Goal: Transaction & Acquisition: Purchase product/service

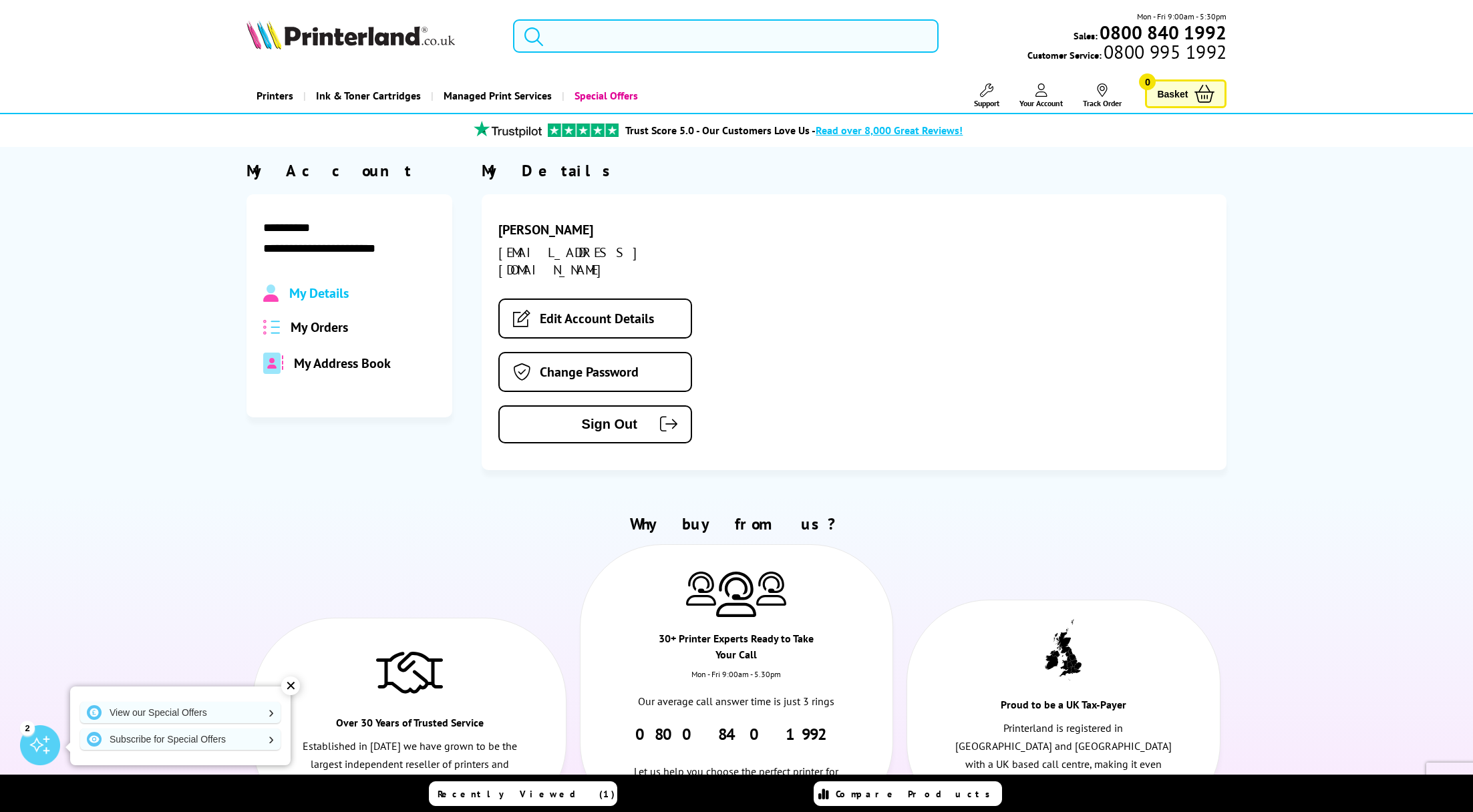
click at [626, 40] on input "search" at bounding box center [726, 35] width 426 height 33
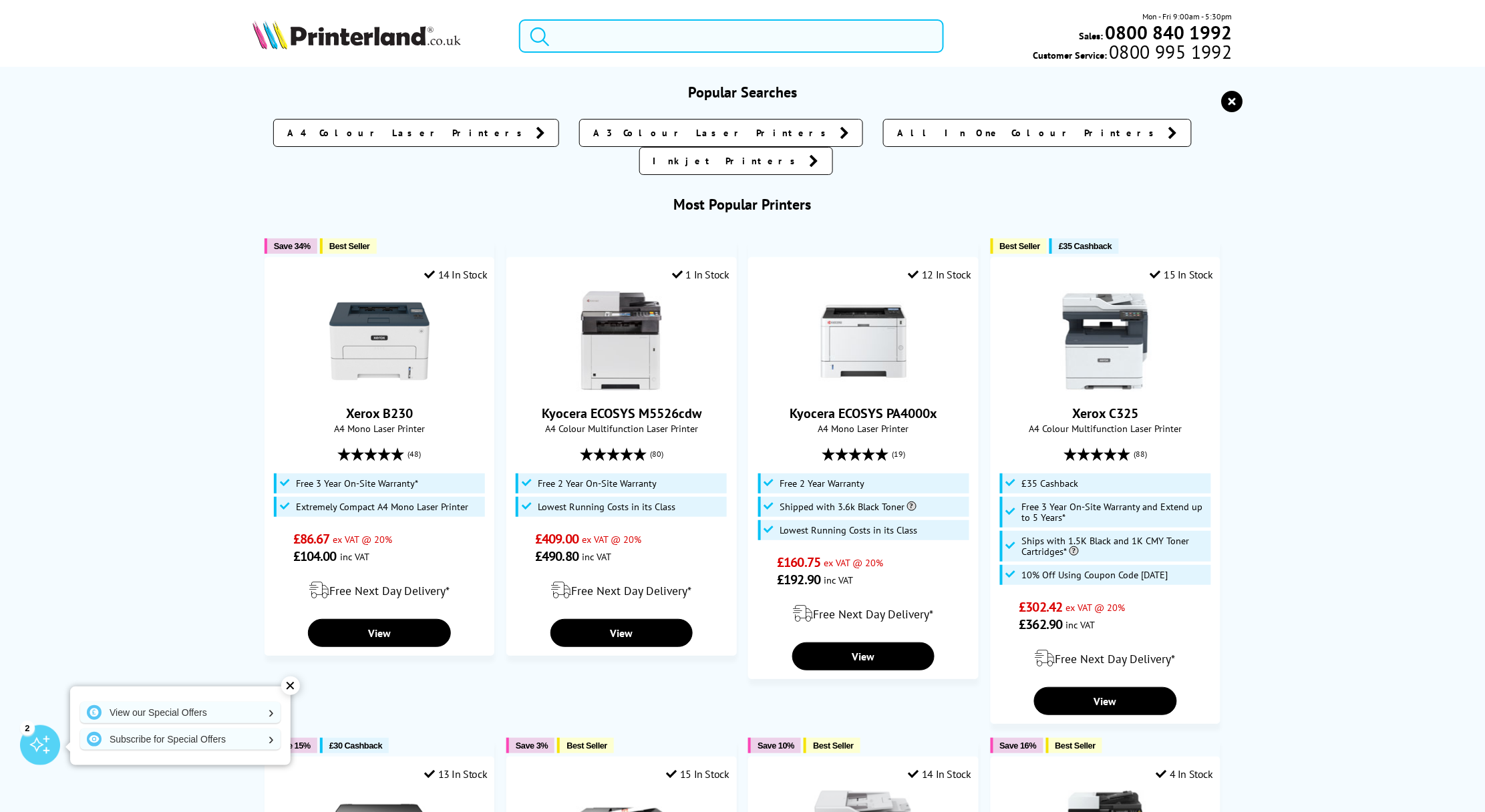
paste input "MA3500x"
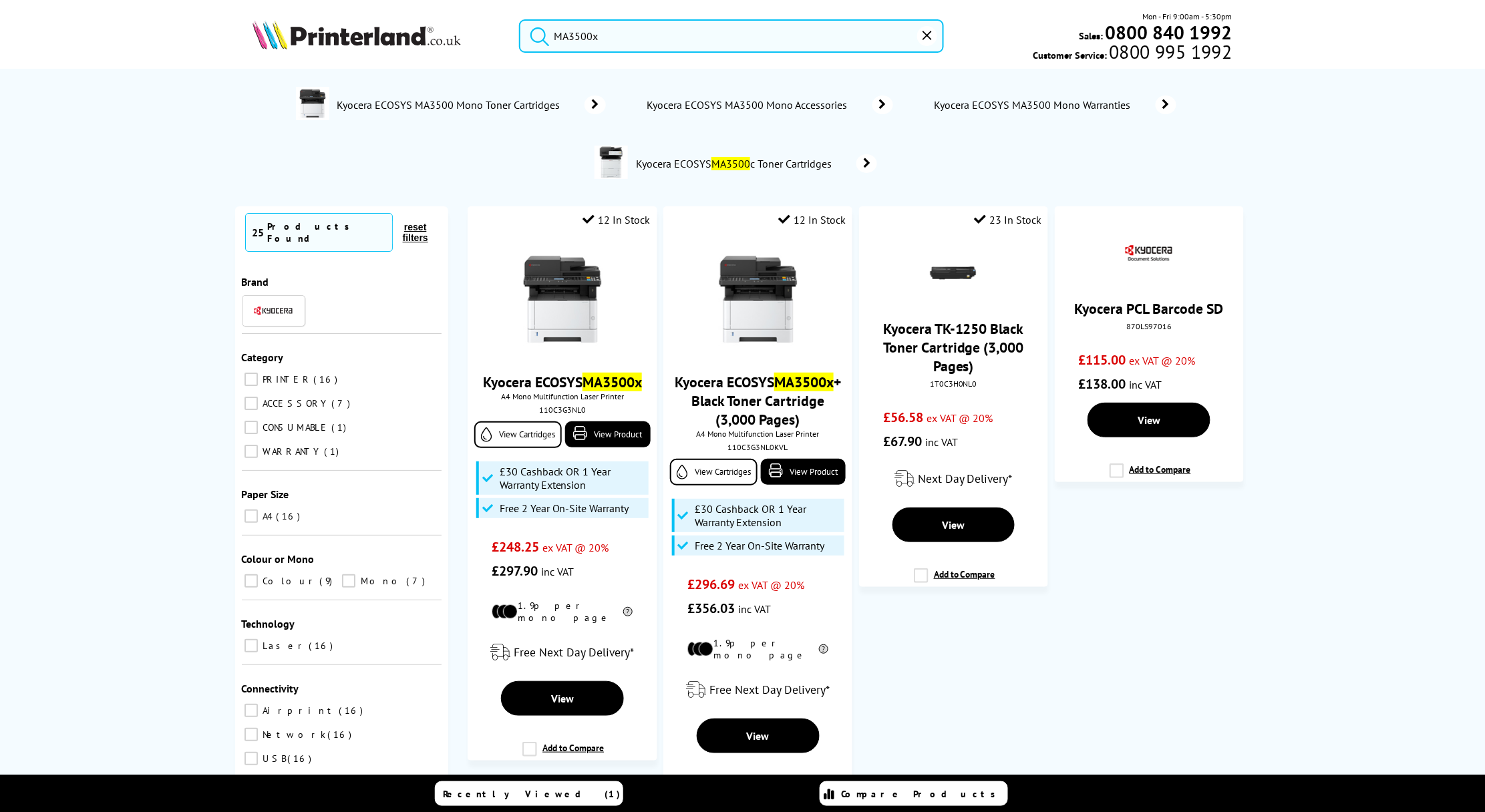
type input "MA3500x"
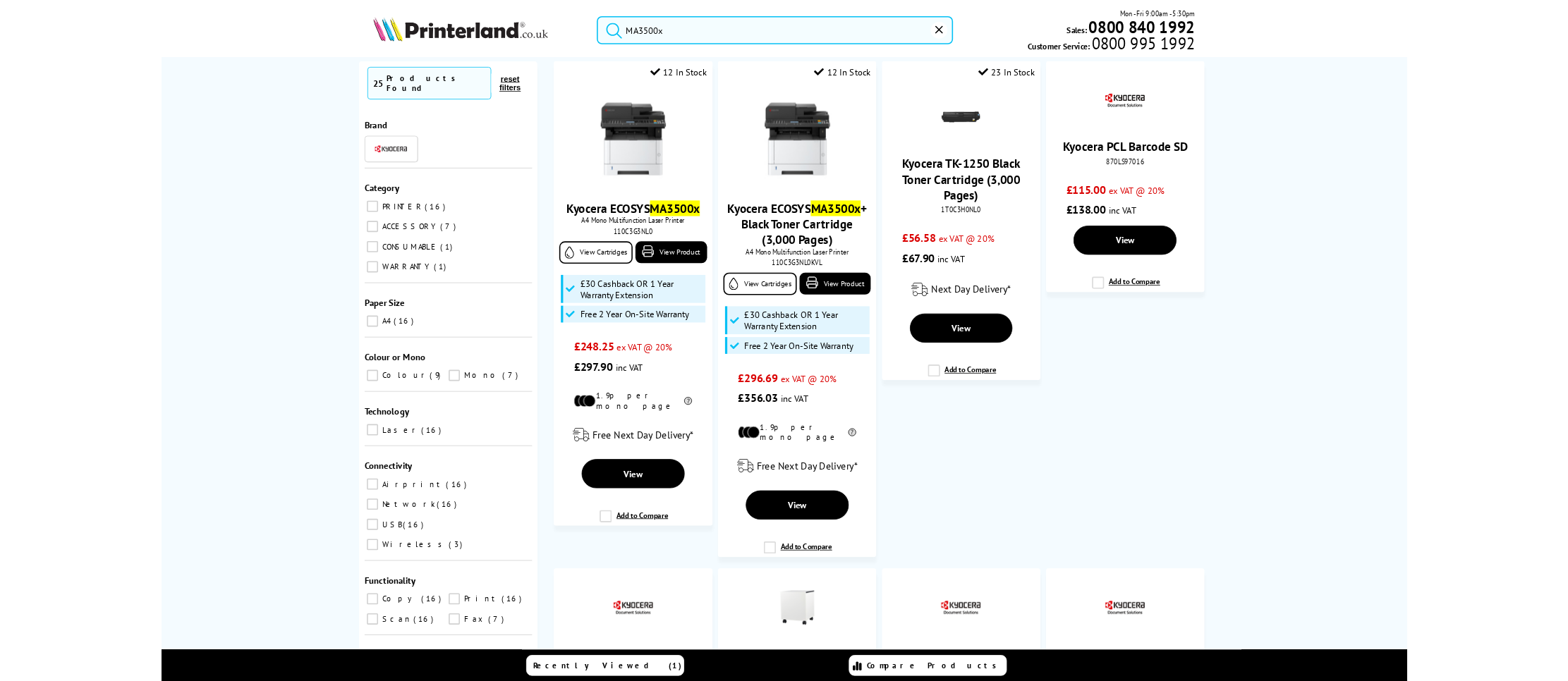
scroll to position [88, 0]
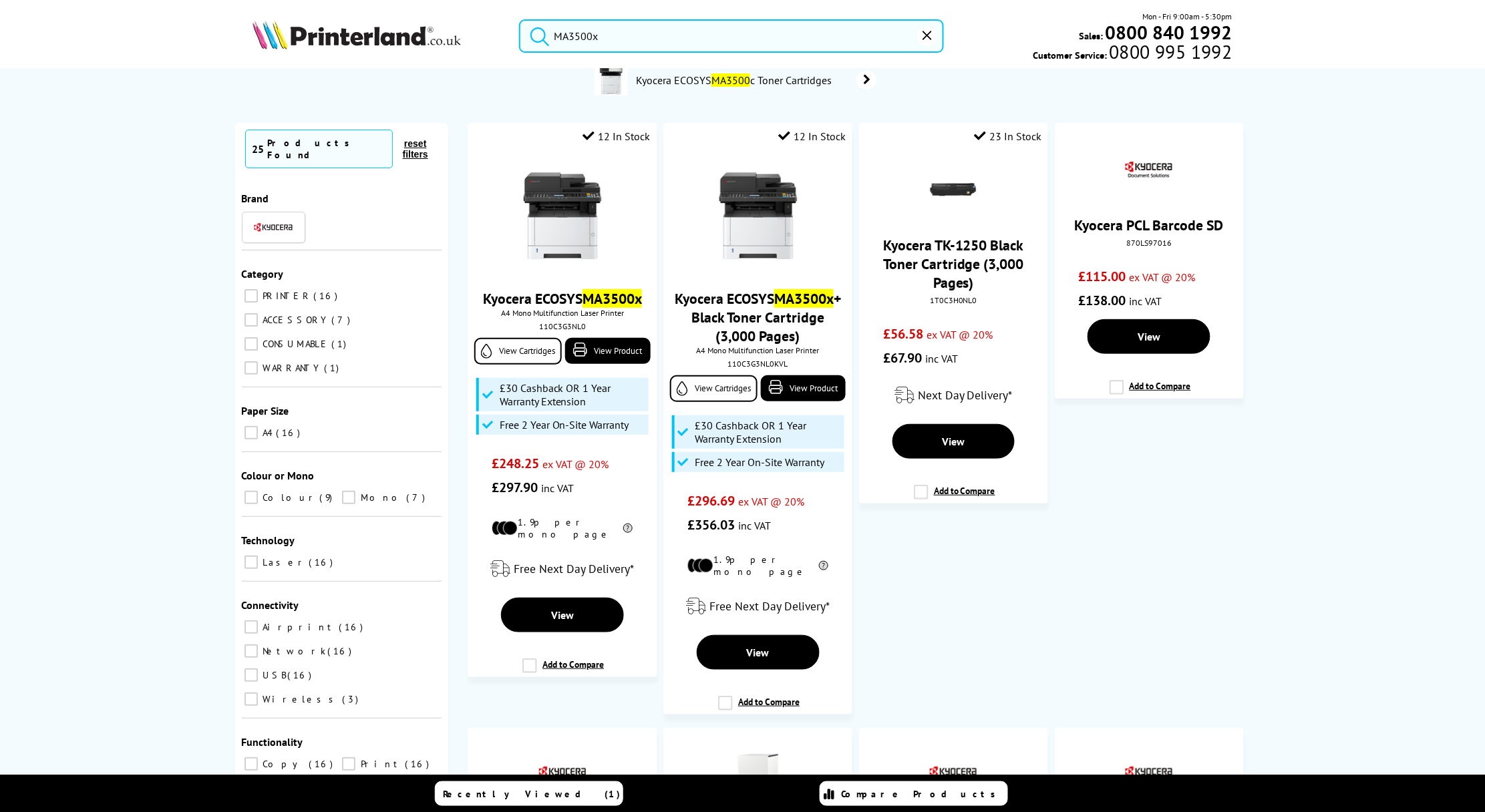
click at [1317, 248] on div "No results Kyocera ECOSYS MA3500 Mono Toner Cartridges Kyocera ECOSYS MA3500 Mo…" at bounding box center [742, 441] width 1485 height 745
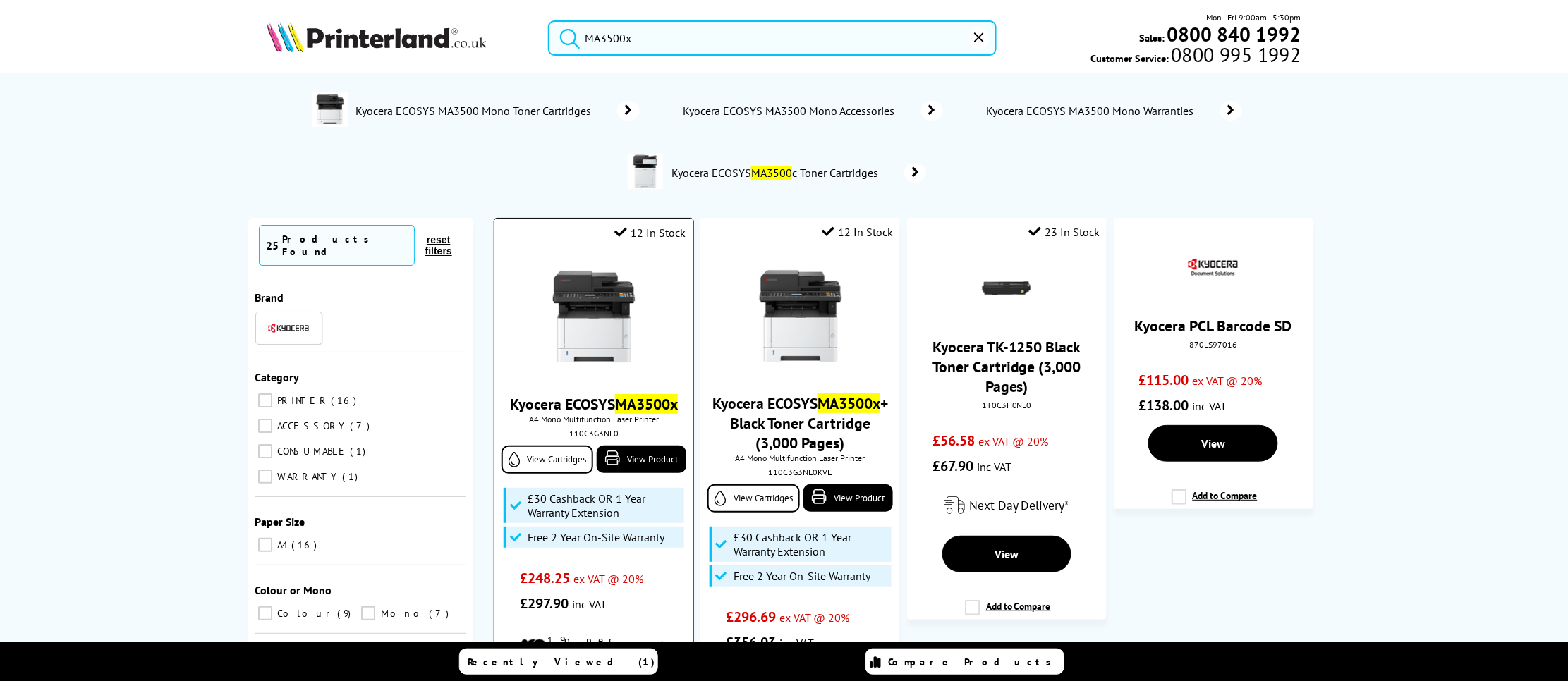
click at [623, 407] on mark "MA3500x" at bounding box center [646, 403] width 63 height 19
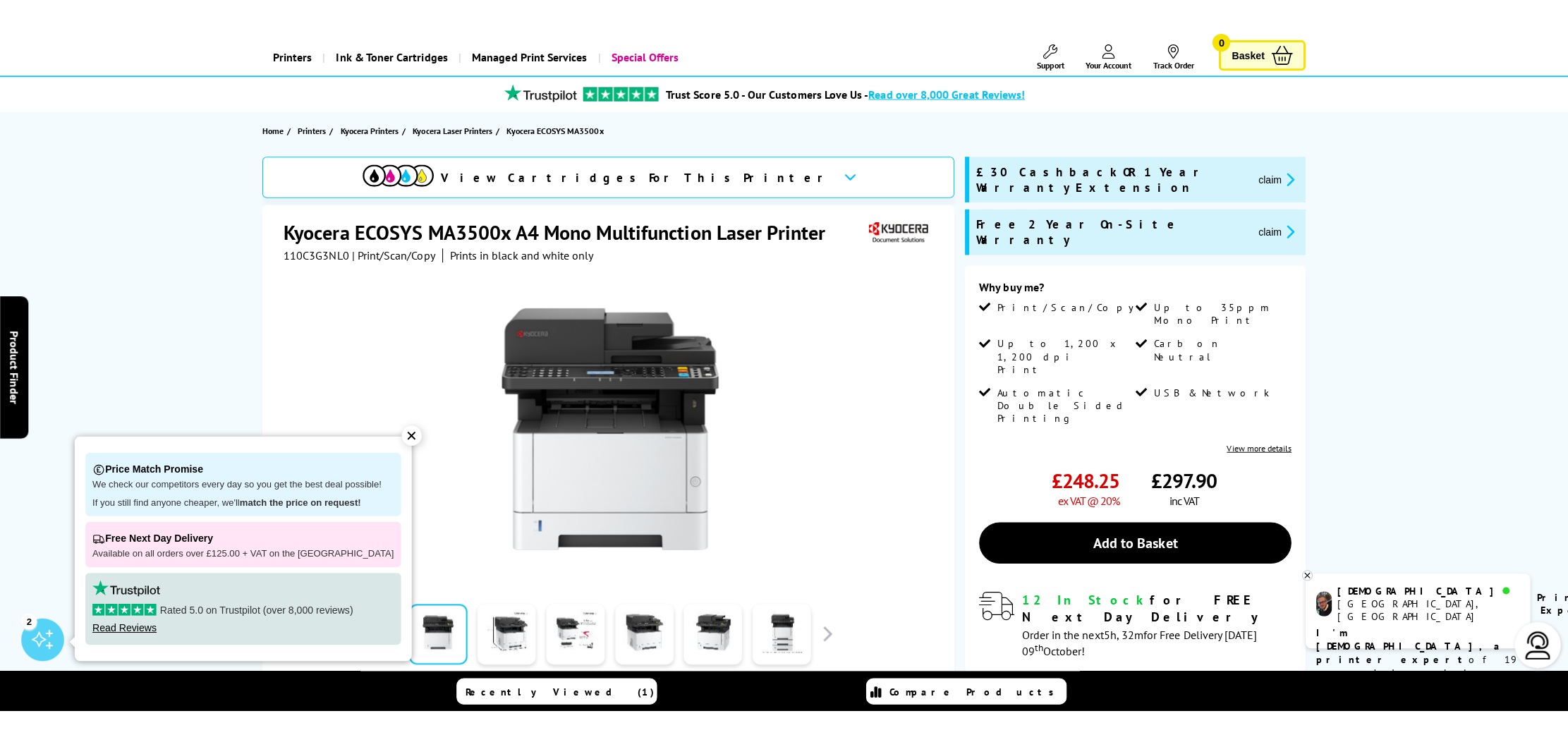
scroll to position [88, 0]
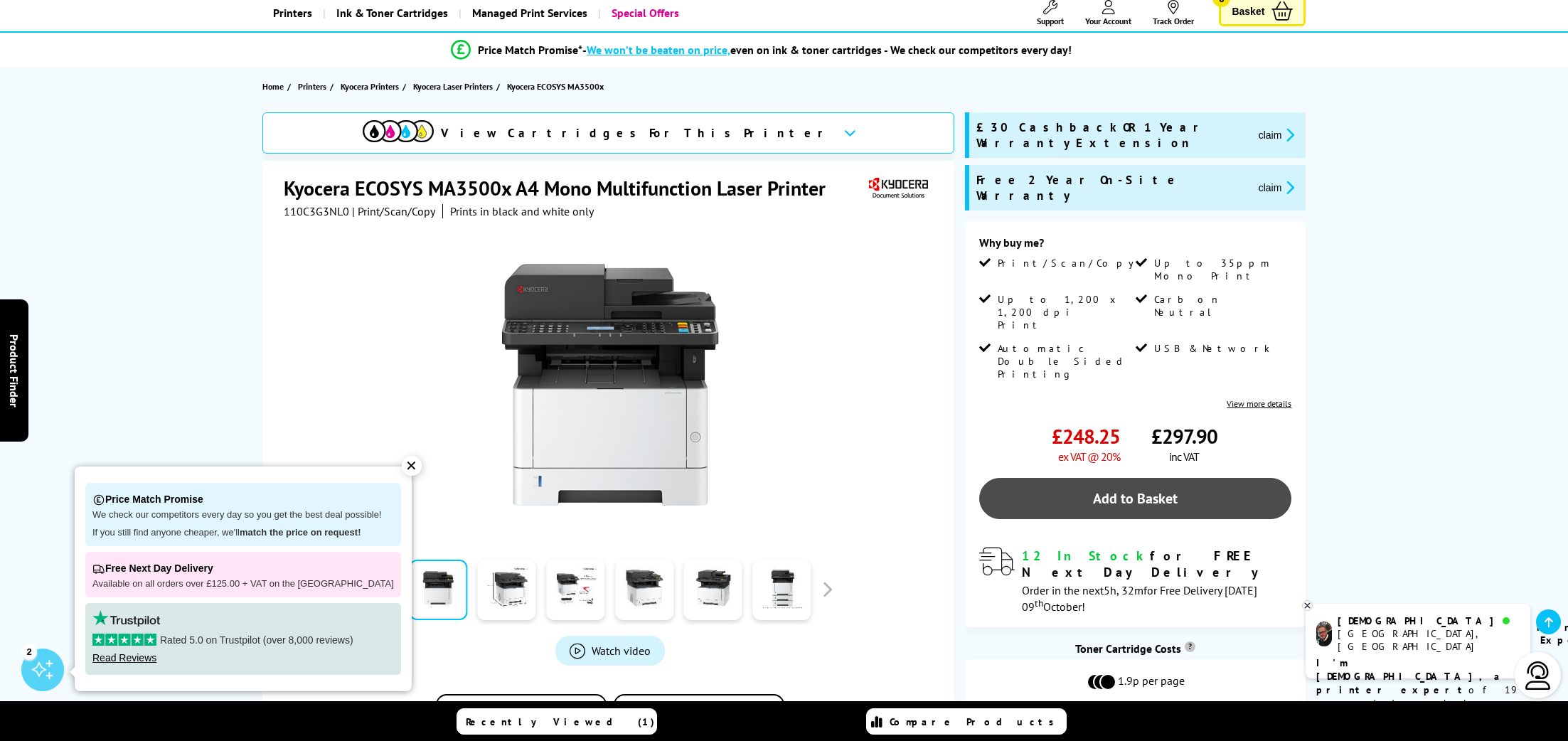
click at [1133, 478] on link "Add to Basket" at bounding box center [1135, 499] width 312 height 42
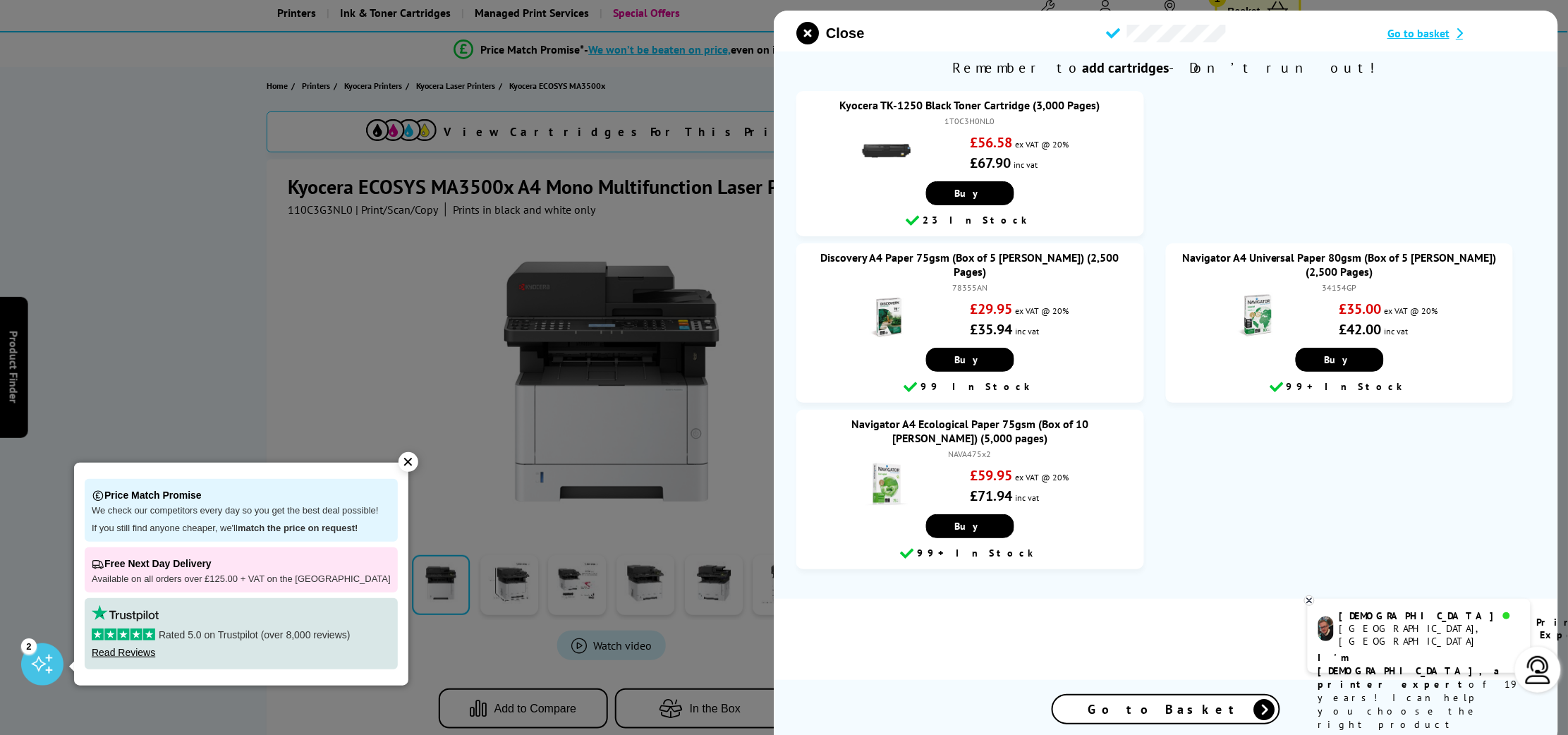
click at [1159, 681] on span "Go to Basket" at bounding box center [1165, 709] width 155 height 16
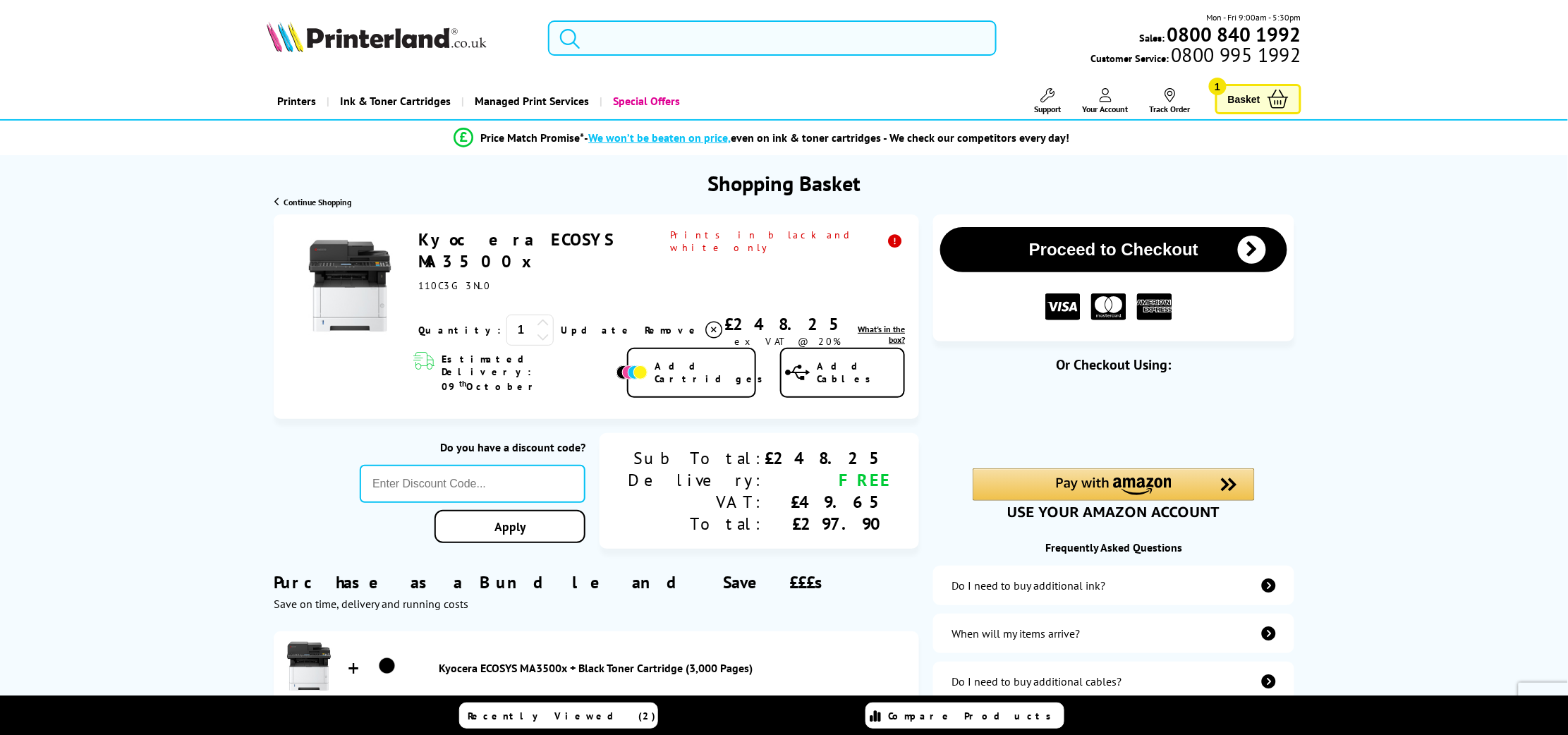
click at [645, 37] on input "search" at bounding box center [772, 37] width 449 height 35
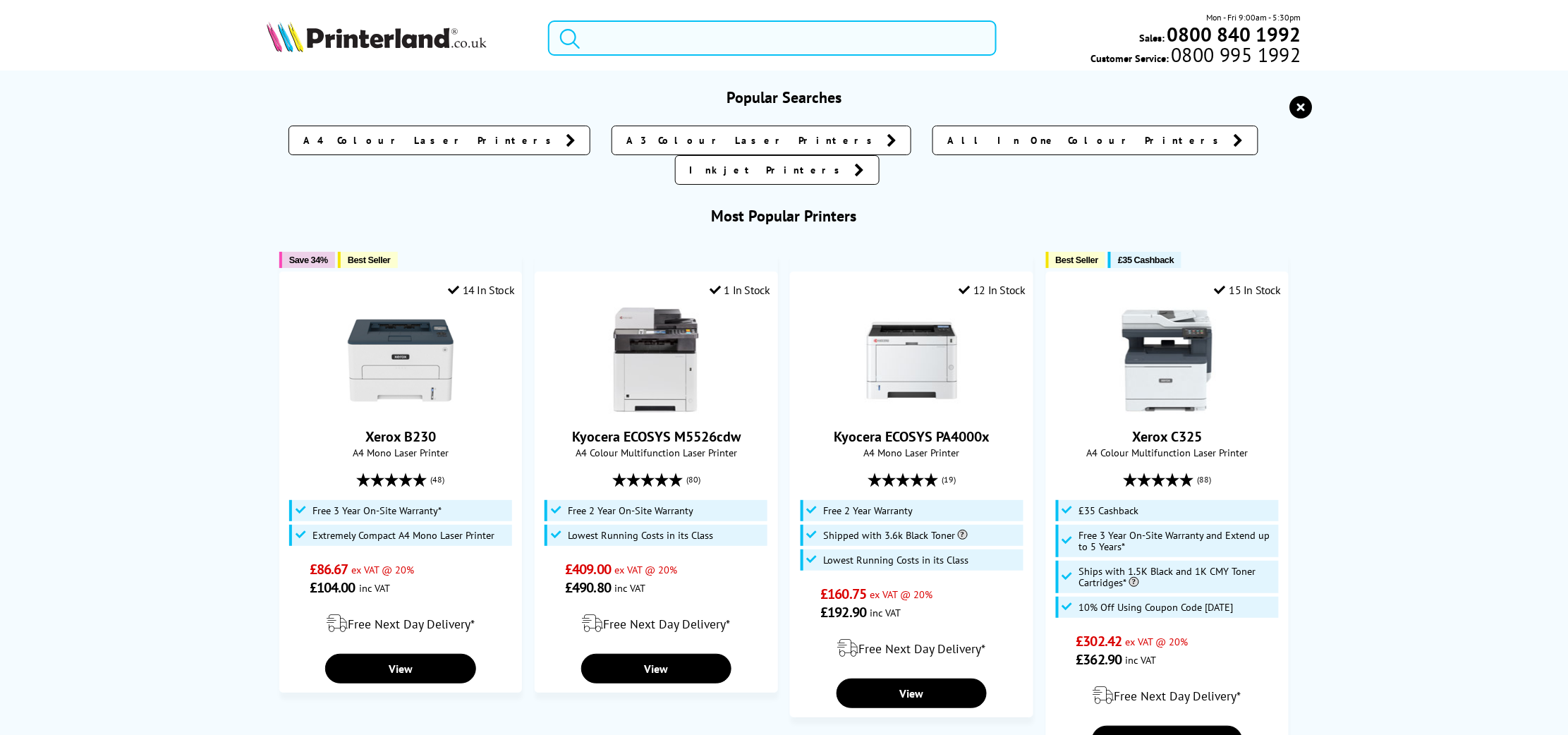
paste input "2025568"
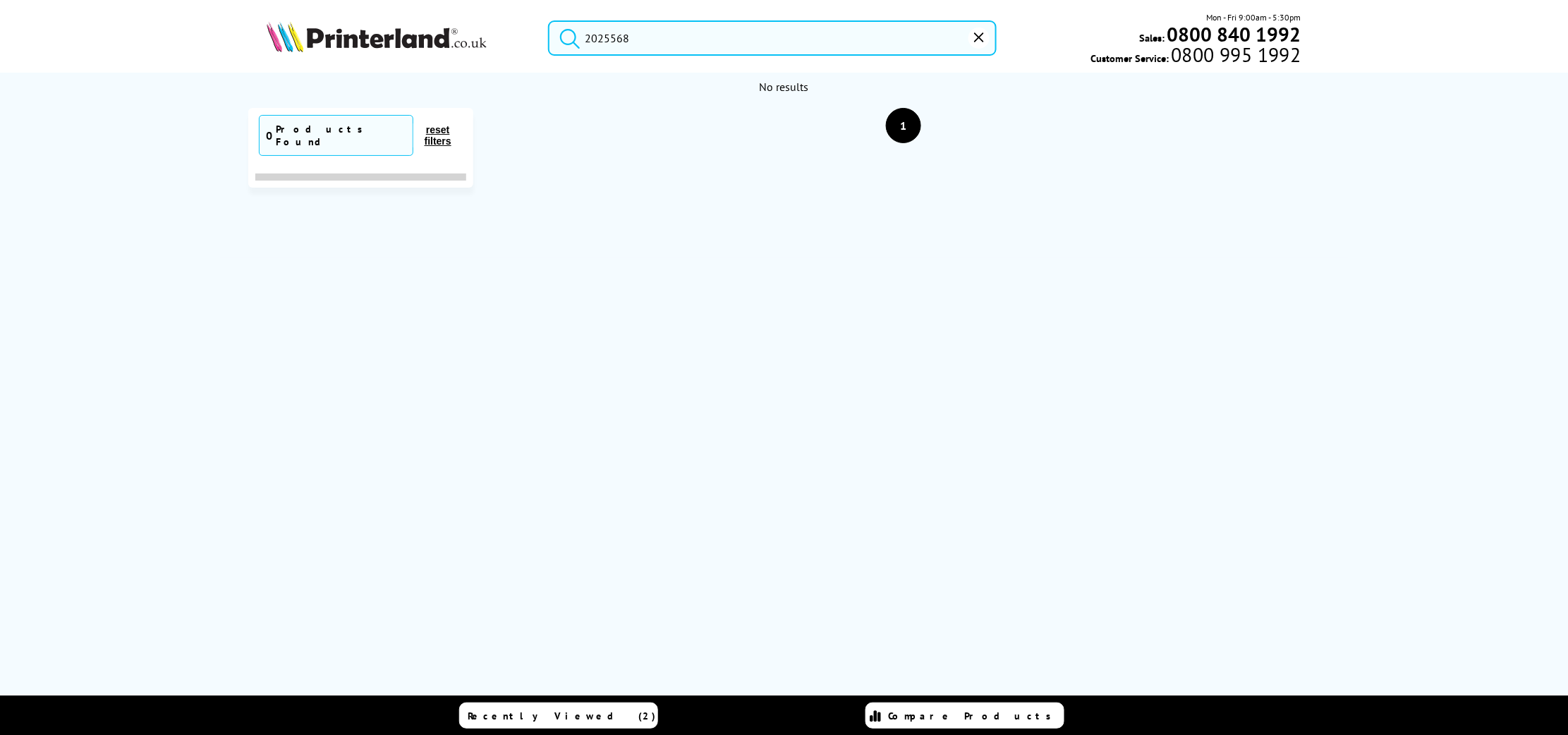
drag, startPoint x: 641, startPoint y: 37, endPoint x: 537, endPoint y: 42, distance: 104.1
click at [537, 42] on div "2025568" at bounding box center [763, 37] width 466 height 35
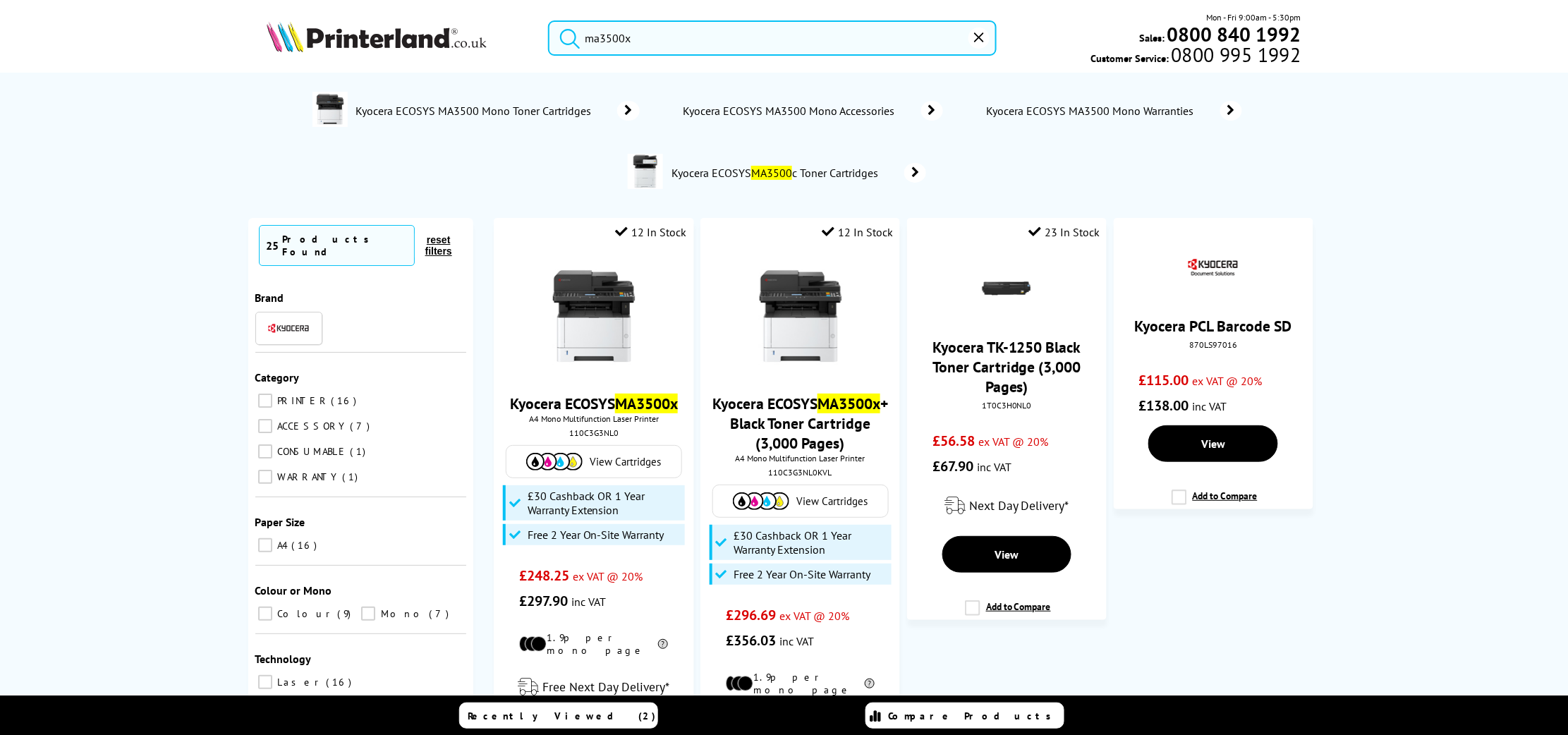
type input "ma3500x"
click at [549, 20] on button "submit" at bounding box center [566, 36] width 35 height 31
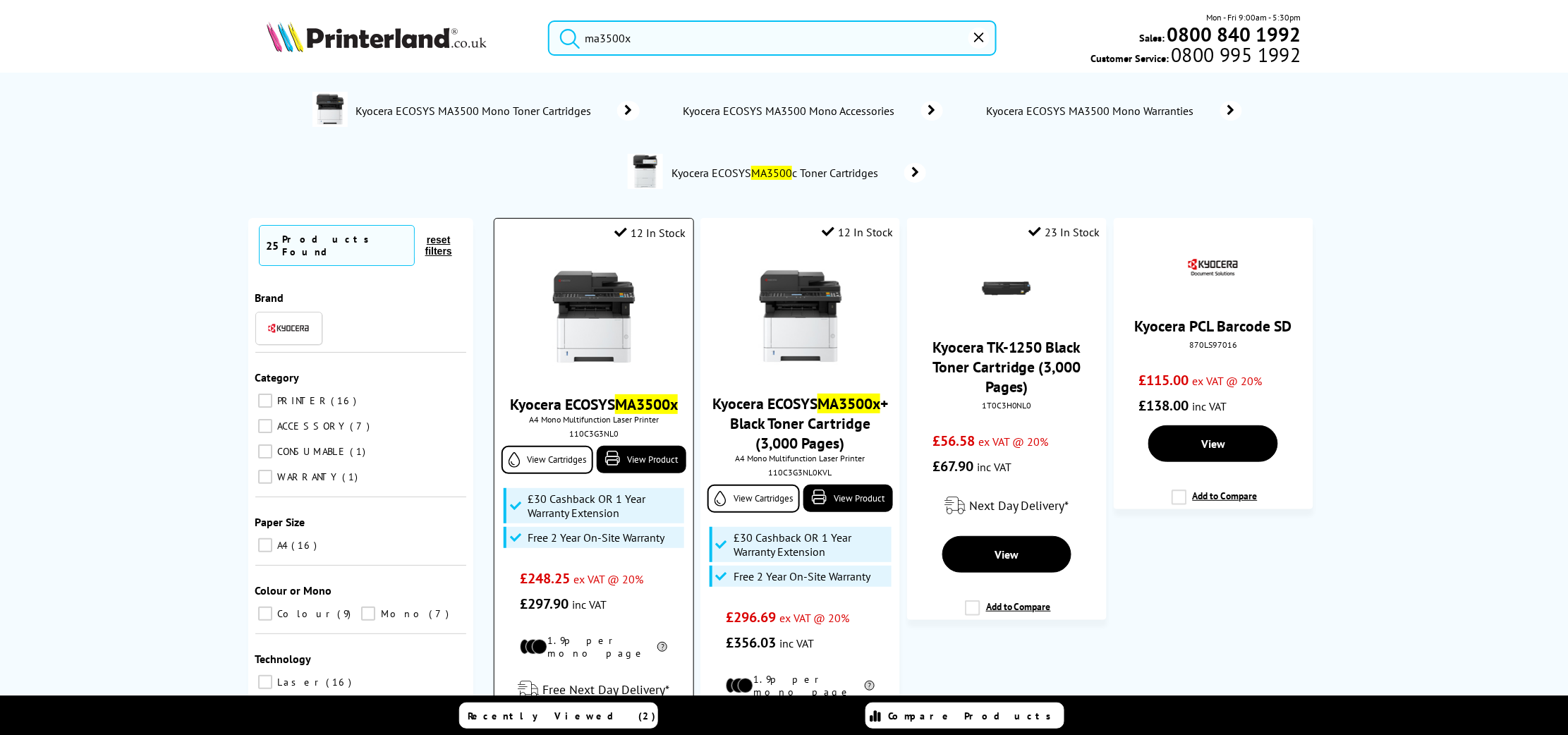
click at [596, 303] on img at bounding box center [594, 317] width 106 height 106
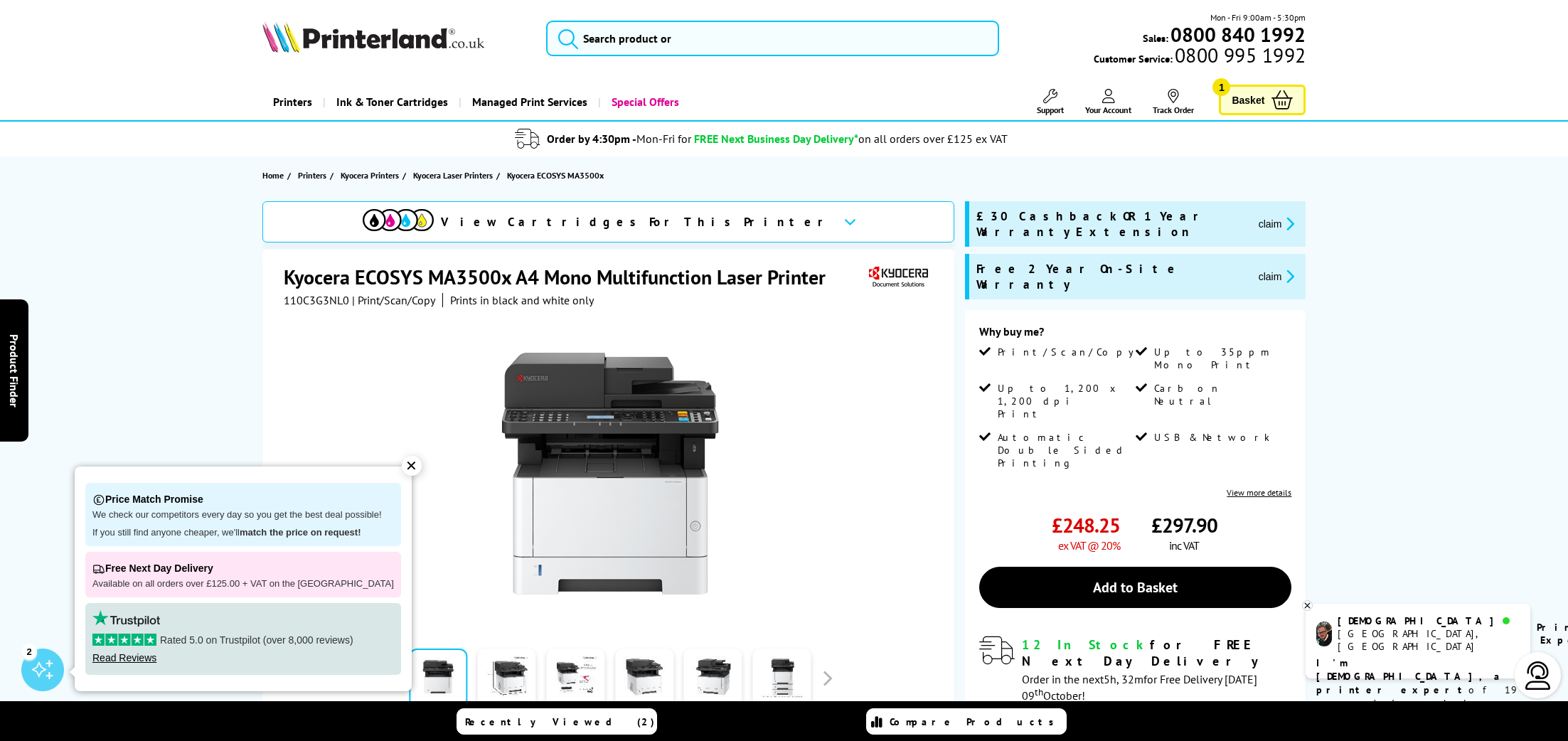
click at [1254, 268] on button "claim" at bounding box center [1276, 276] width 45 height 16
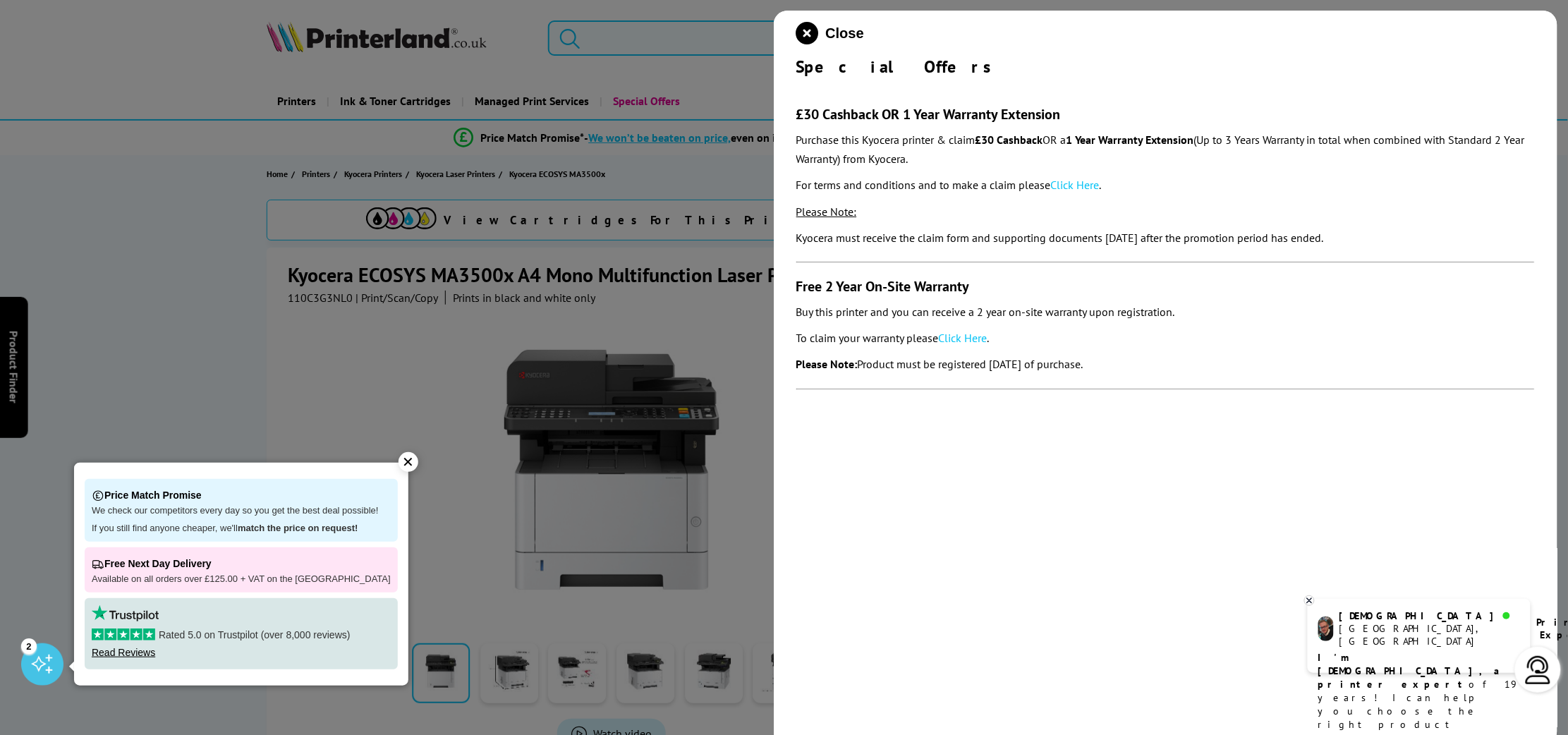
click at [1130, 209] on p "Please Note:" at bounding box center [1165, 212] width 739 height 19
click at [962, 333] on link "Click Here" at bounding box center [962, 338] width 49 height 14
click at [809, 26] on icon "close modal" at bounding box center [807, 33] width 23 height 23
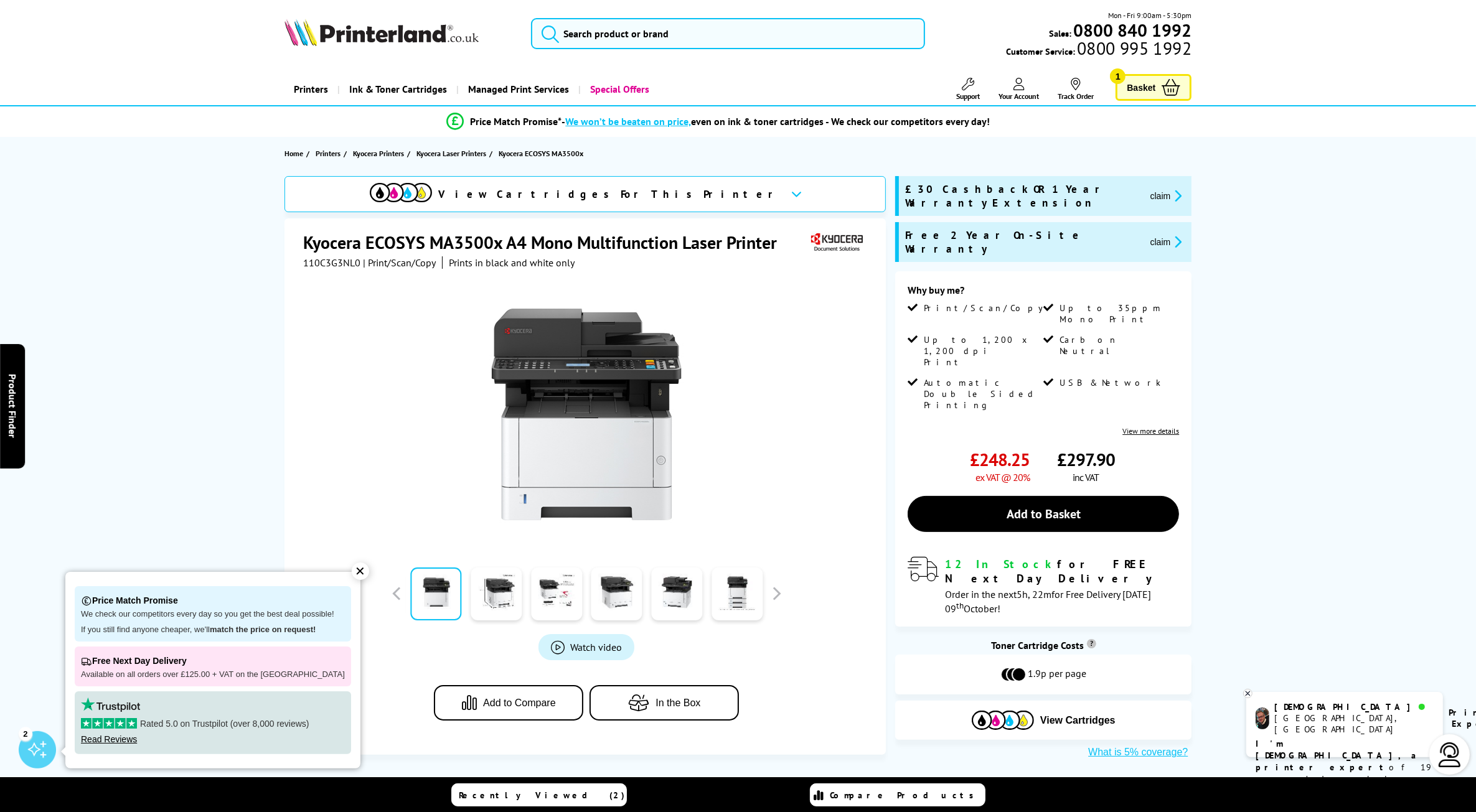
click at [1151, 82] on span "Basket" at bounding box center [1141, 87] width 29 height 16
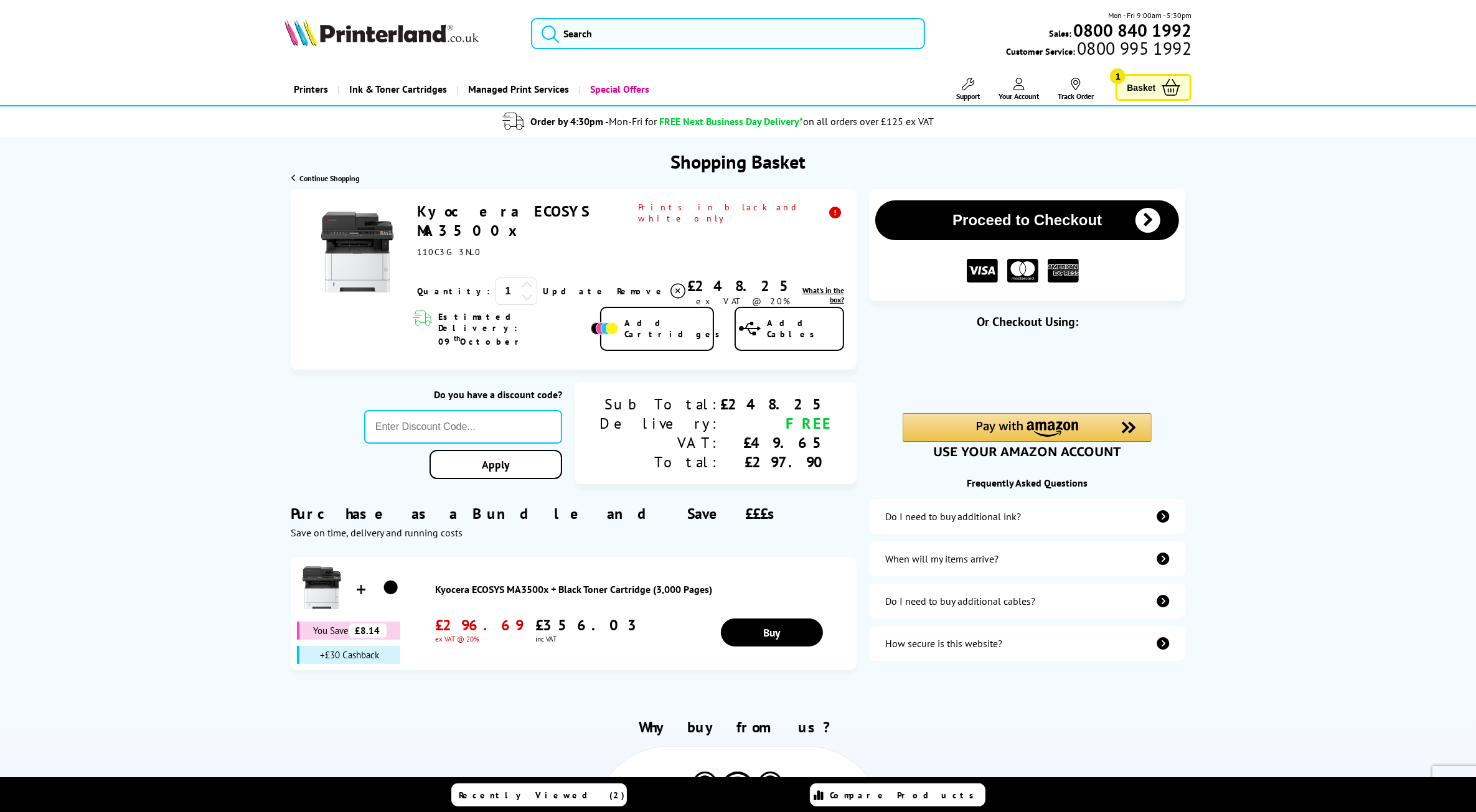
click at [1032, 218] on button "Proceed to Checkout" at bounding box center [1027, 220] width 304 height 40
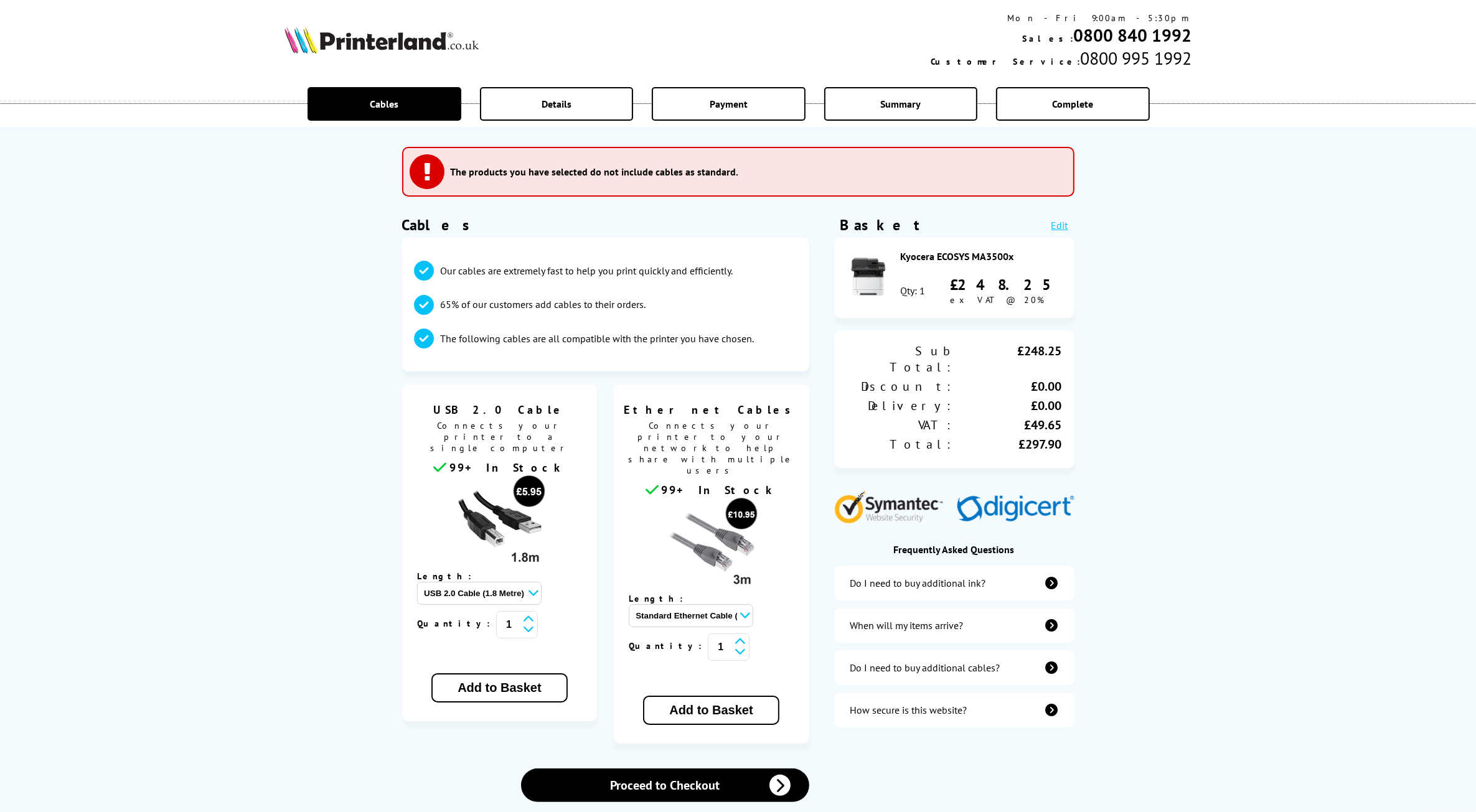
click at [402, 39] on img at bounding box center [382, 40] width 194 height 27
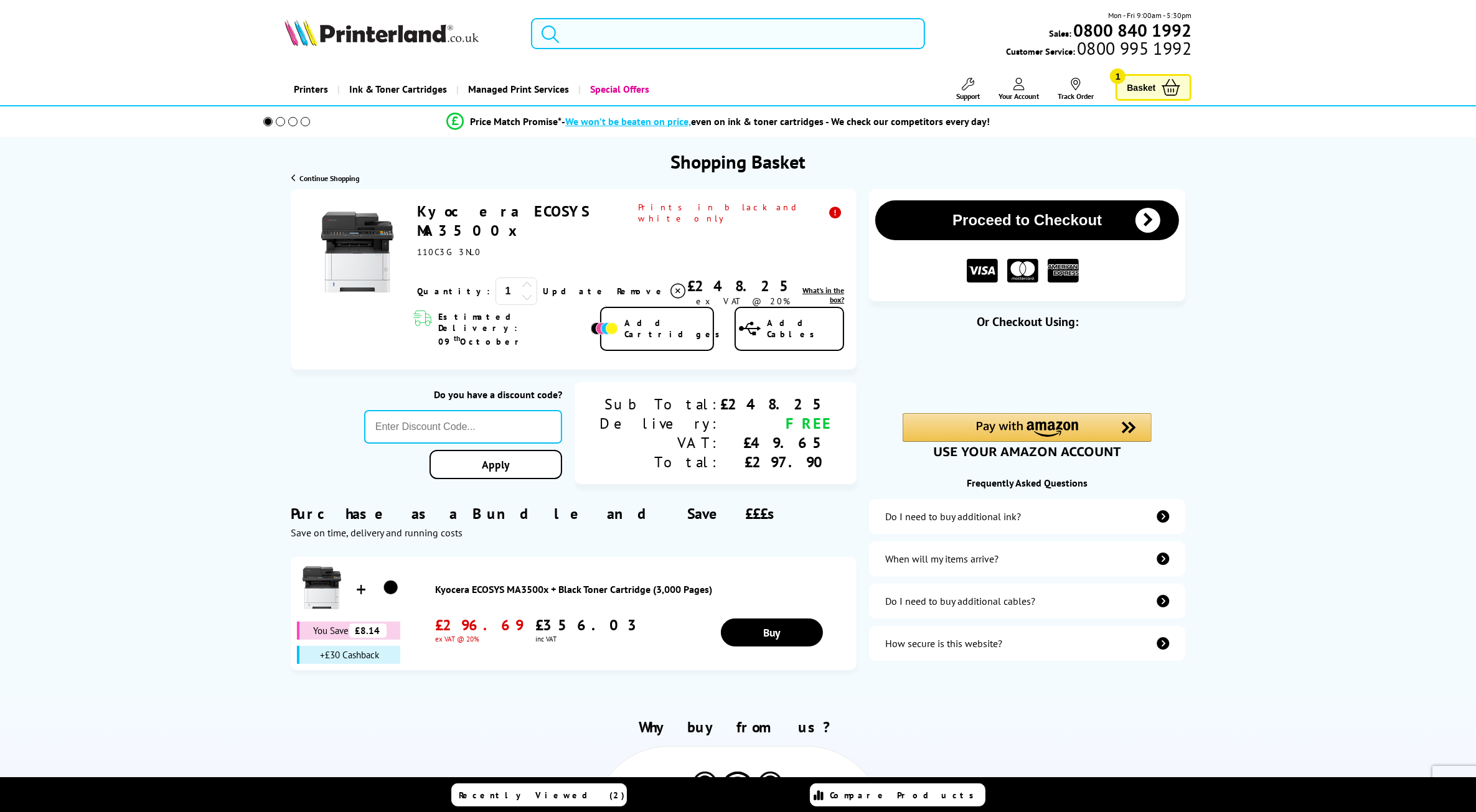
click at [607, 38] on input "search" at bounding box center [727, 33] width 393 height 31
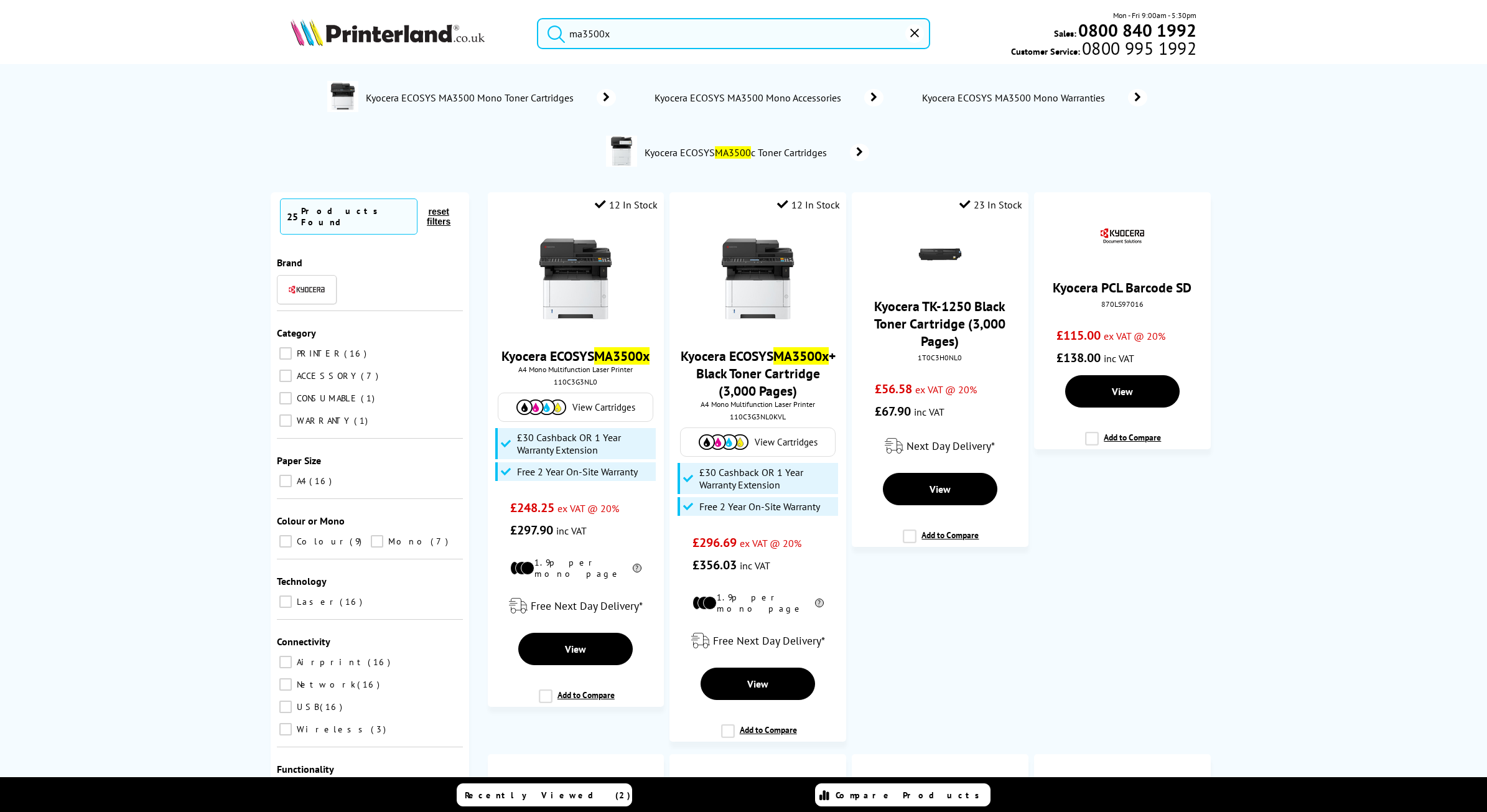
type input "ma3500x"
click at [538, 18] on button "submit" at bounding box center [553, 32] width 31 height 27
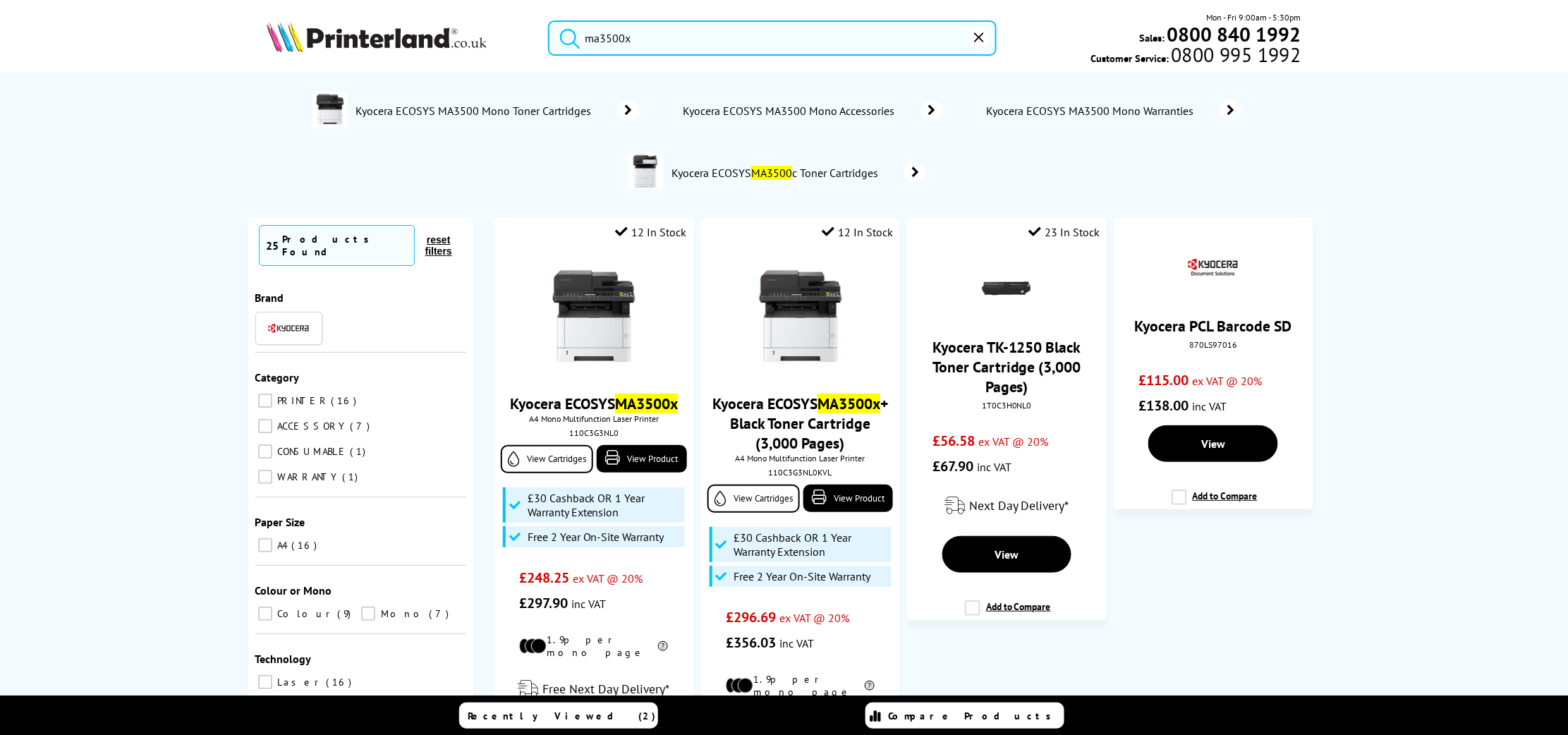
click at [785, 409] on link "Kyocera ECOSYS MA3500x + Black Toner Cartridge (3,000 Pages)" at bounding box center [800, 424] width 176 height 59
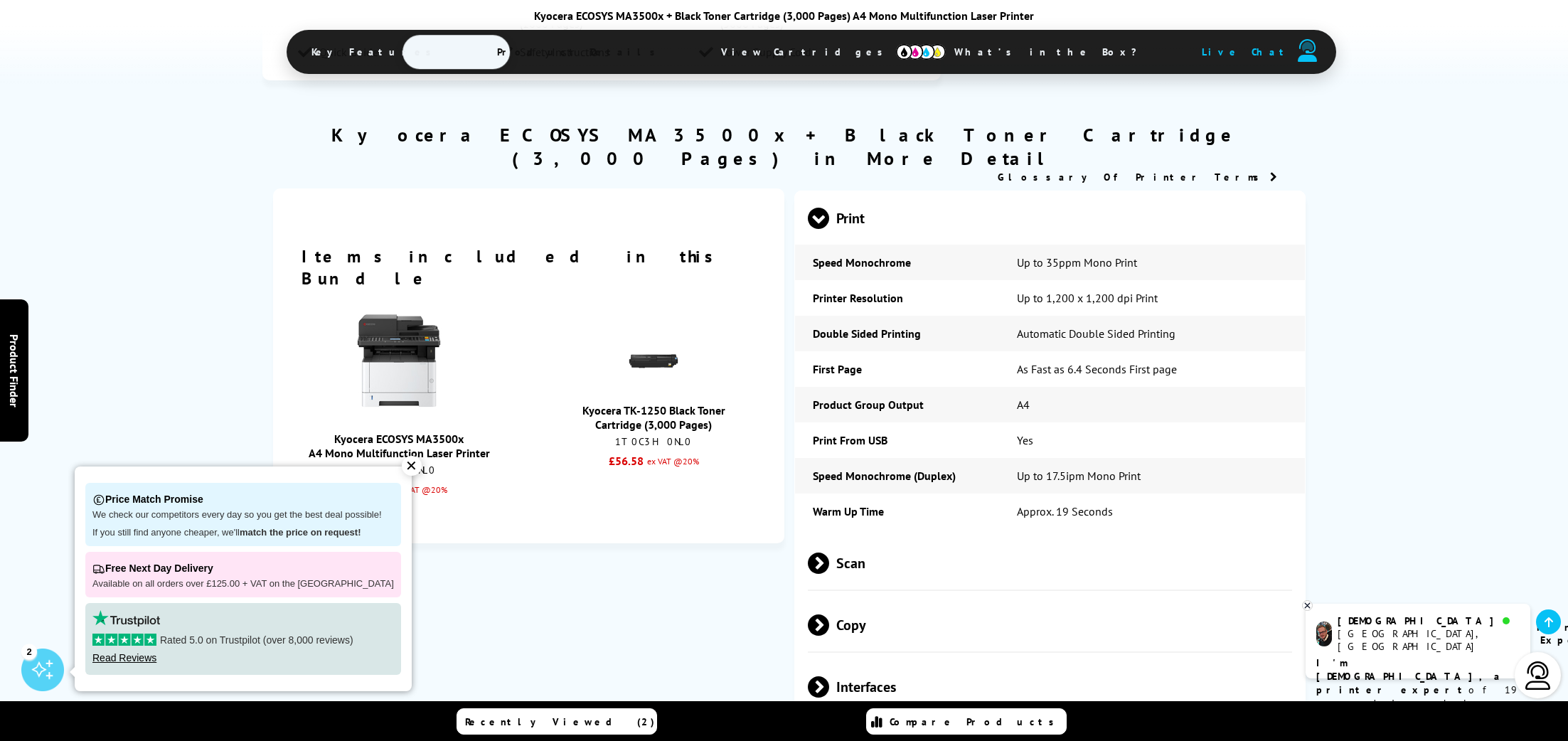
scroll to position [1512, 0]
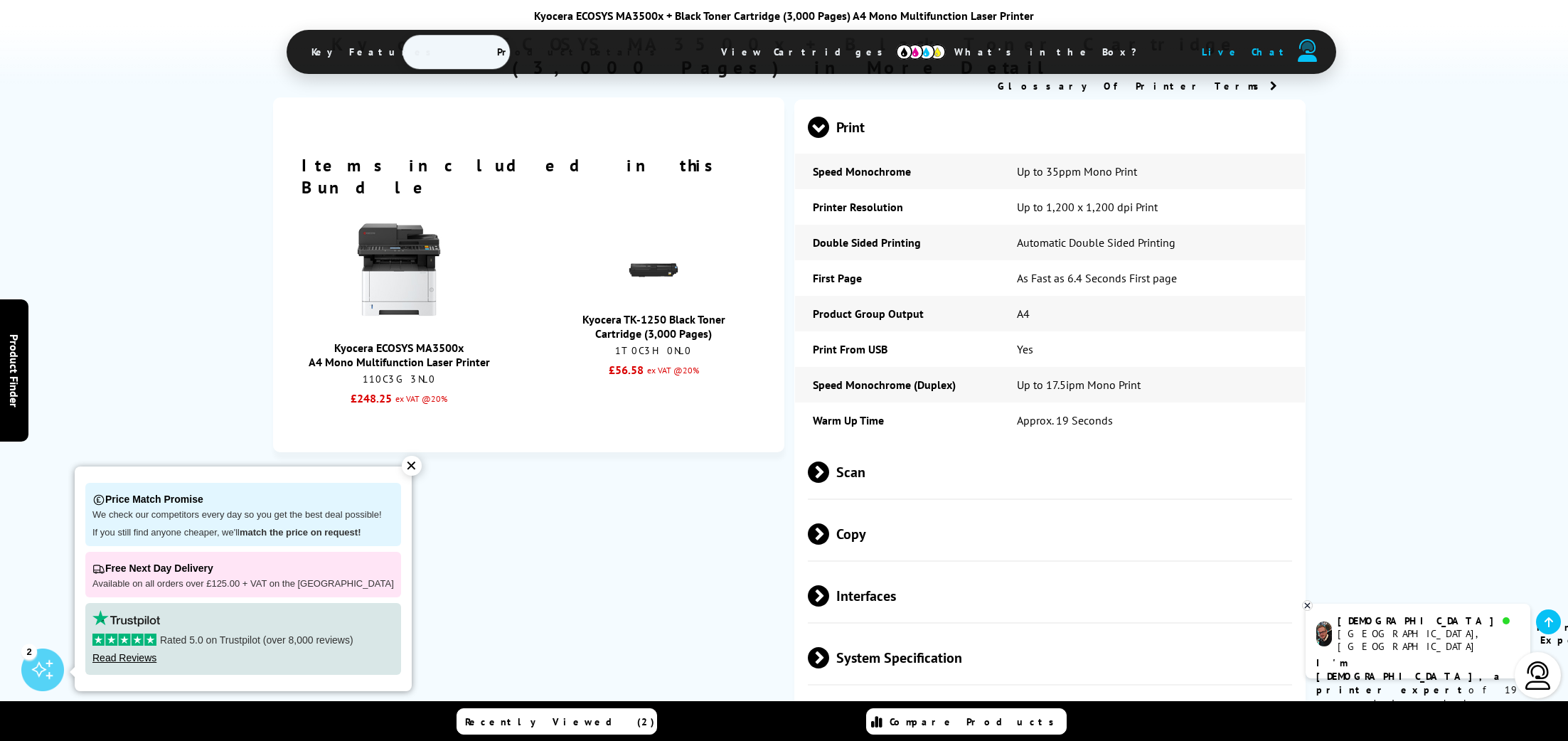
click at [1253, 27] on div "Kyocera ECOSYS MA3500x + Black Toner Cartridge (3,000 Pages) A4 Mono Multifunct…" at bounding box center [785, 42] width 996 height 68
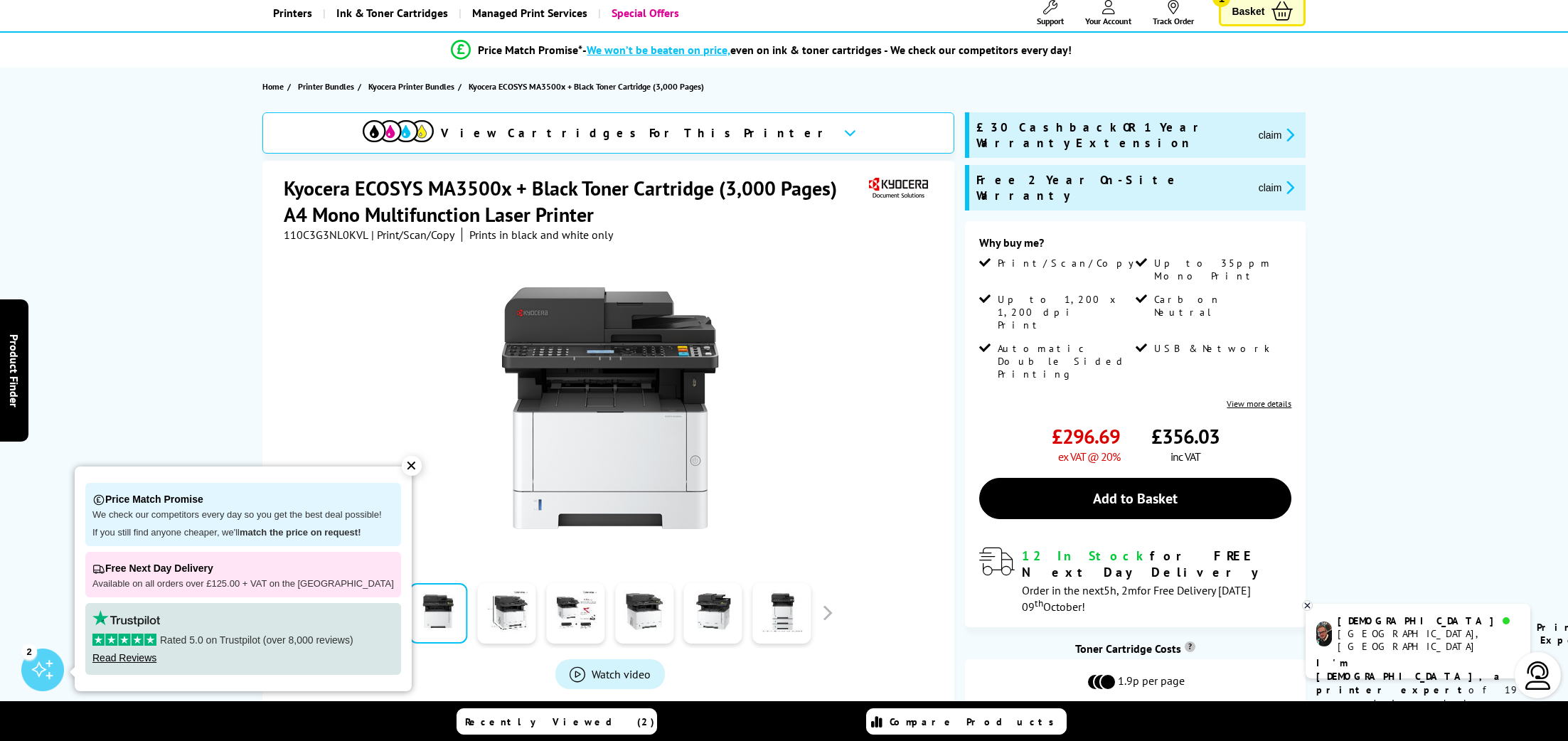
scroll to position [0, 0]
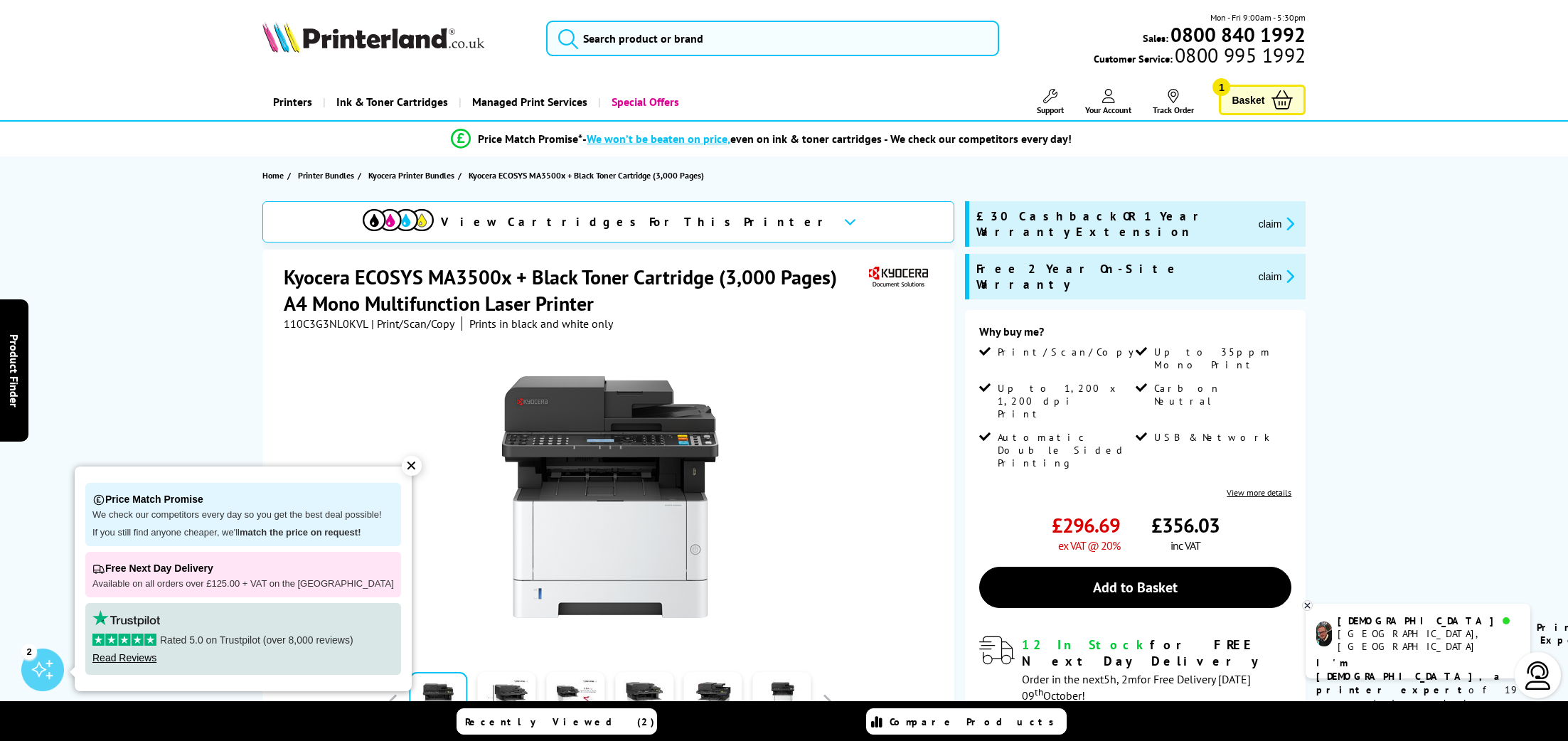
click at [1255, 95] on span "Basket" at bounding box center [1248, 100] width 33 height 19
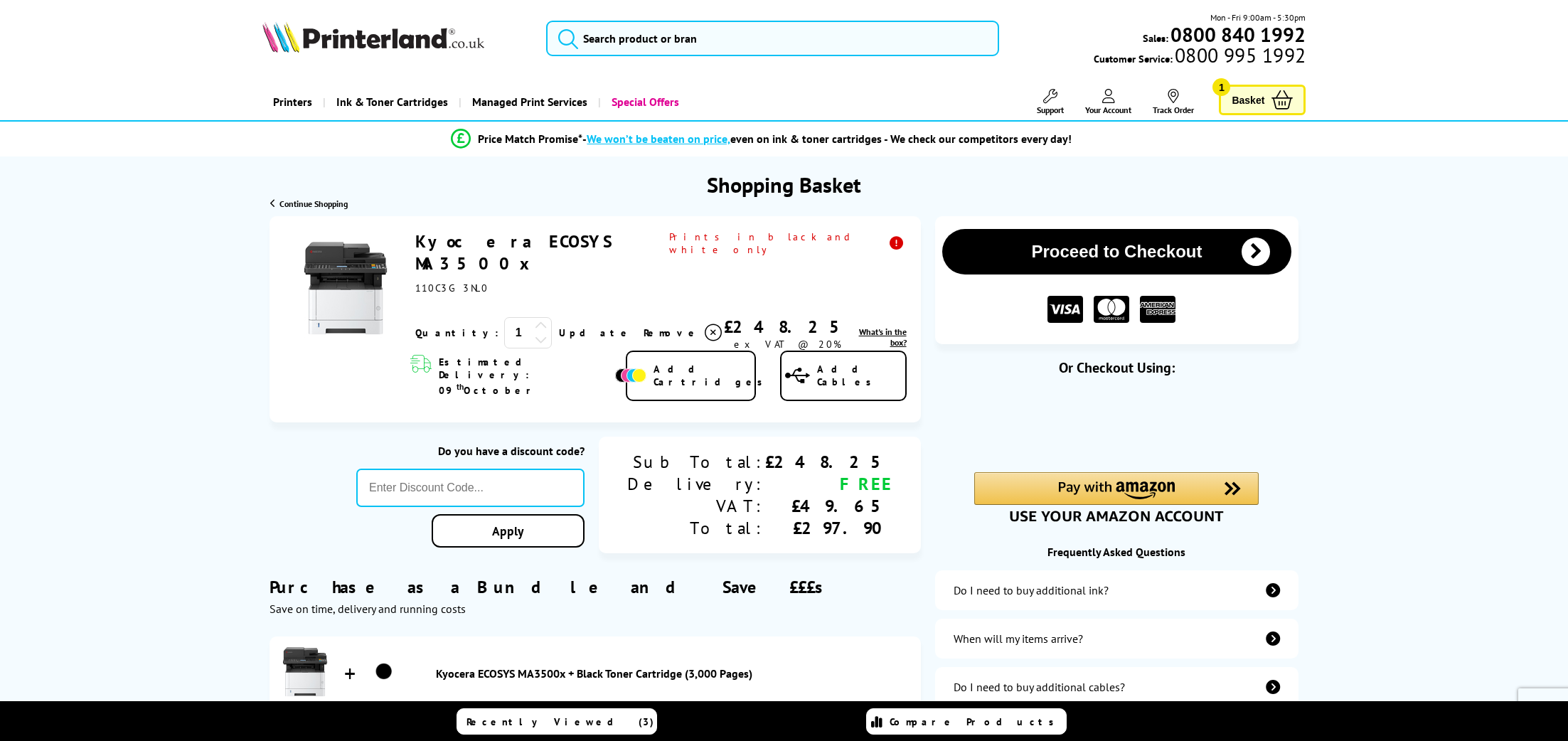
click at [705, 325] on icon at bounding box center [713, 333] width 17 height 17
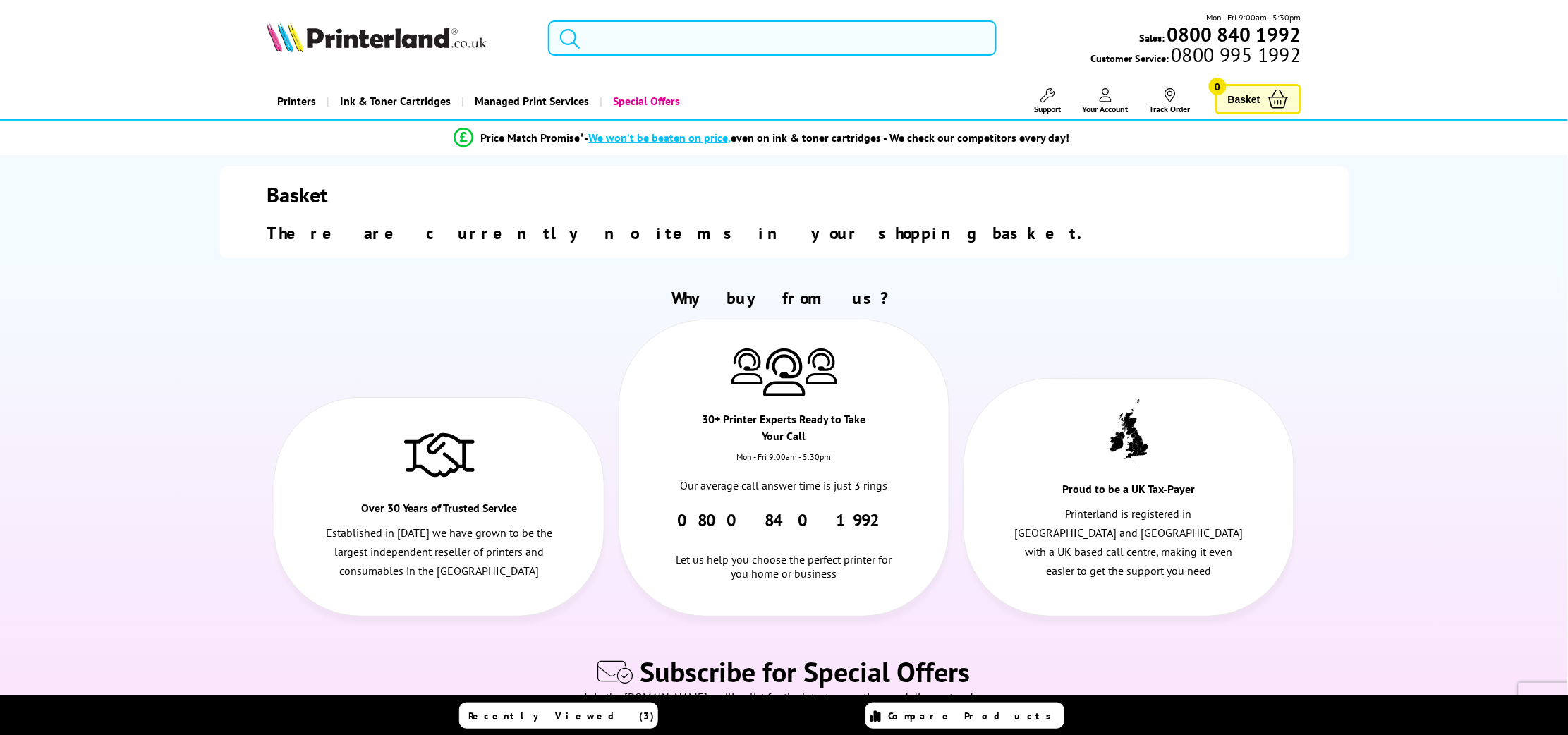
click at [690, 39] on input "search" at bounding box center [772, 37] width 449 height 35
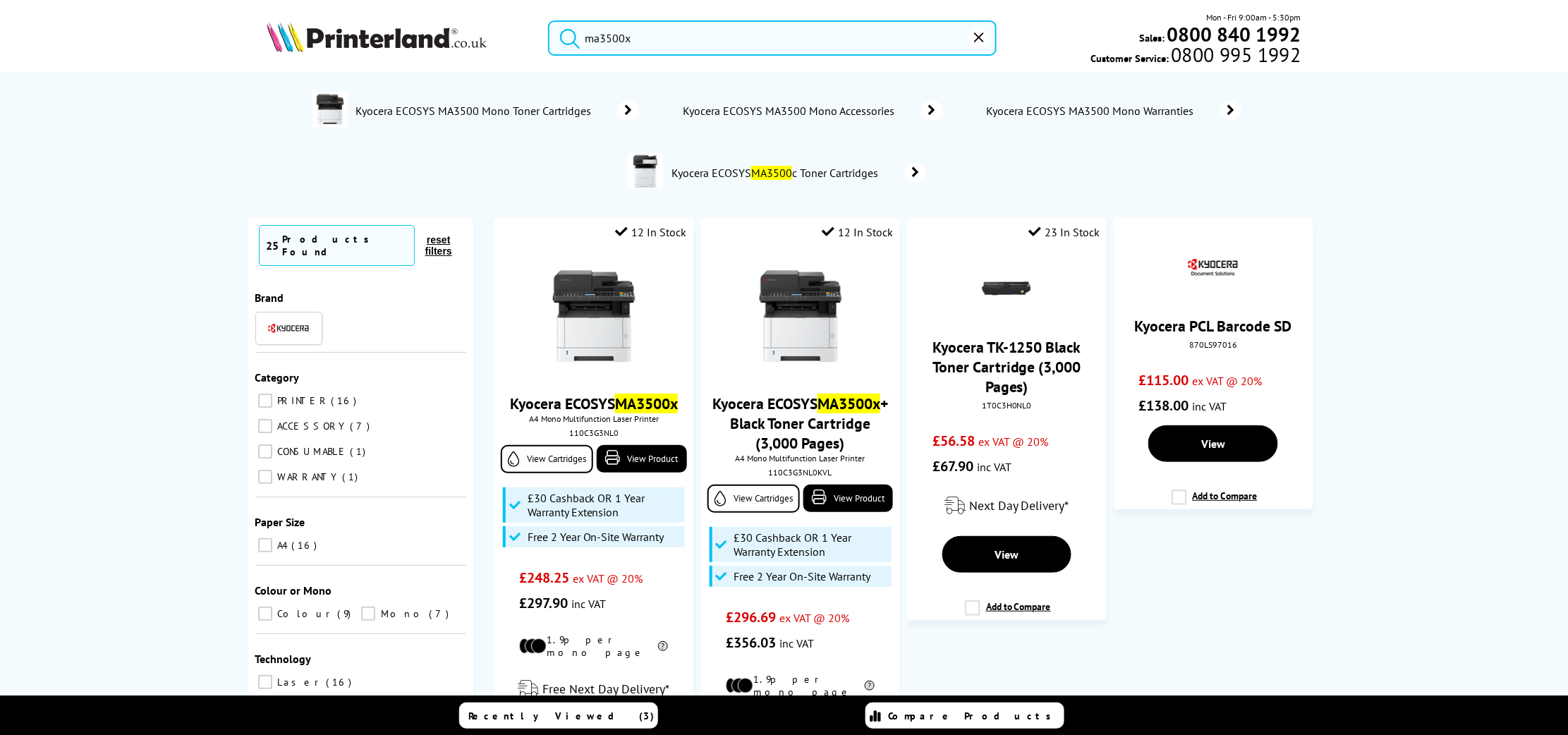
type input "ma3500x"
click at [549, 20] on button "submit" at bounding box center [566, 36] width 35 height 31
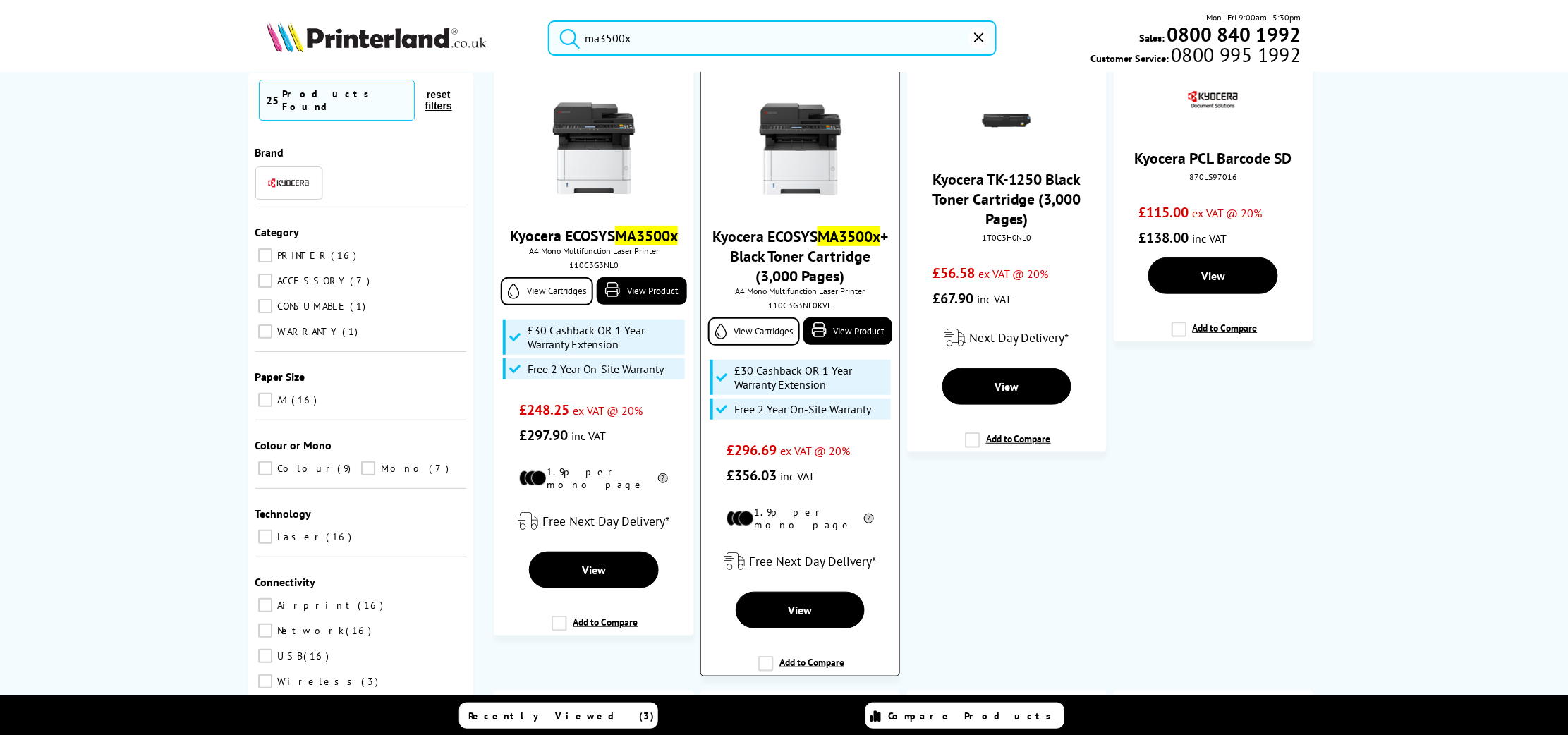
scroll to position [177, 0]
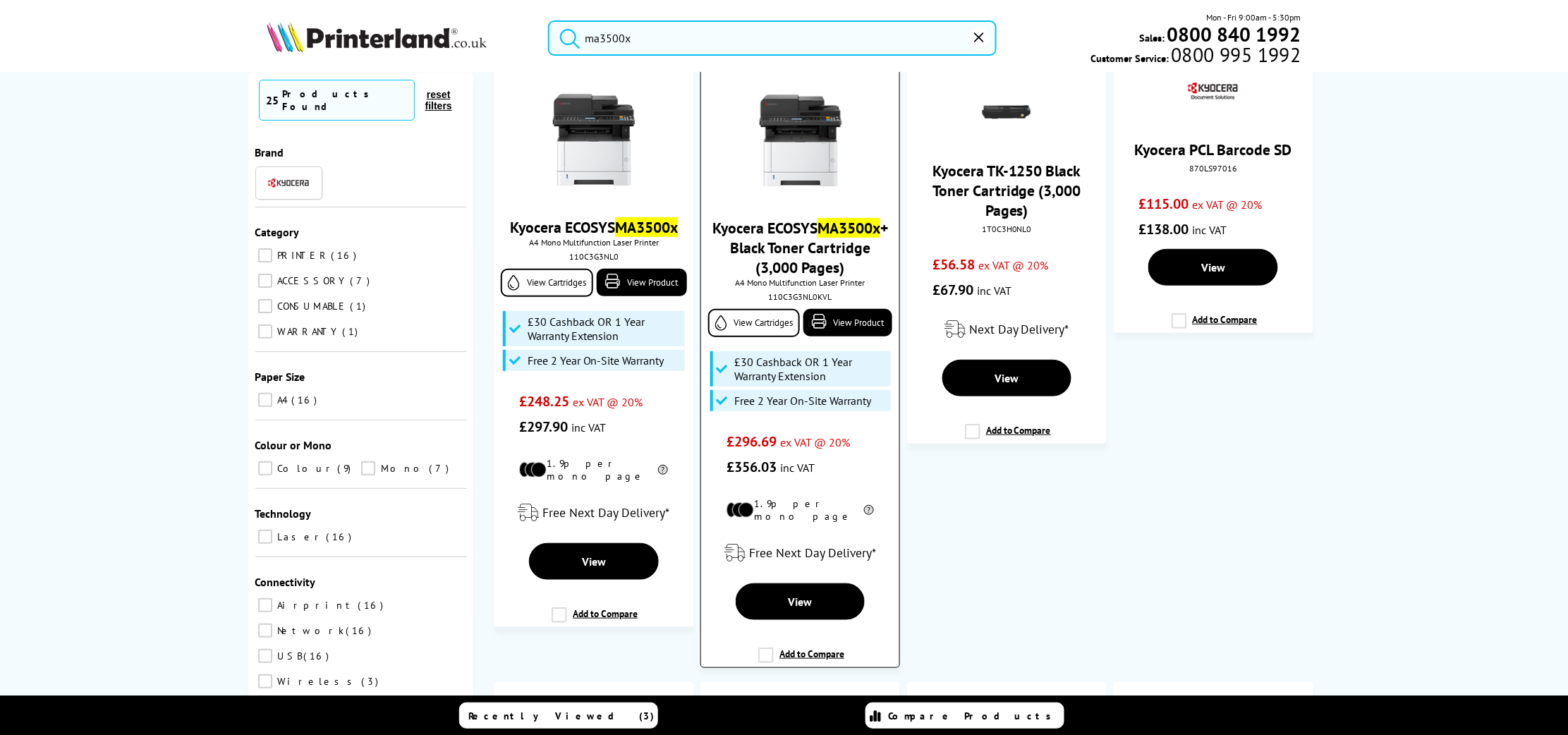
click at [801, 231] on link "Kyocera ECOSYS MA3500x + Black Toner Cartridge (3,000 Pages)" at bounding box center [800, 247] width 176 height 59
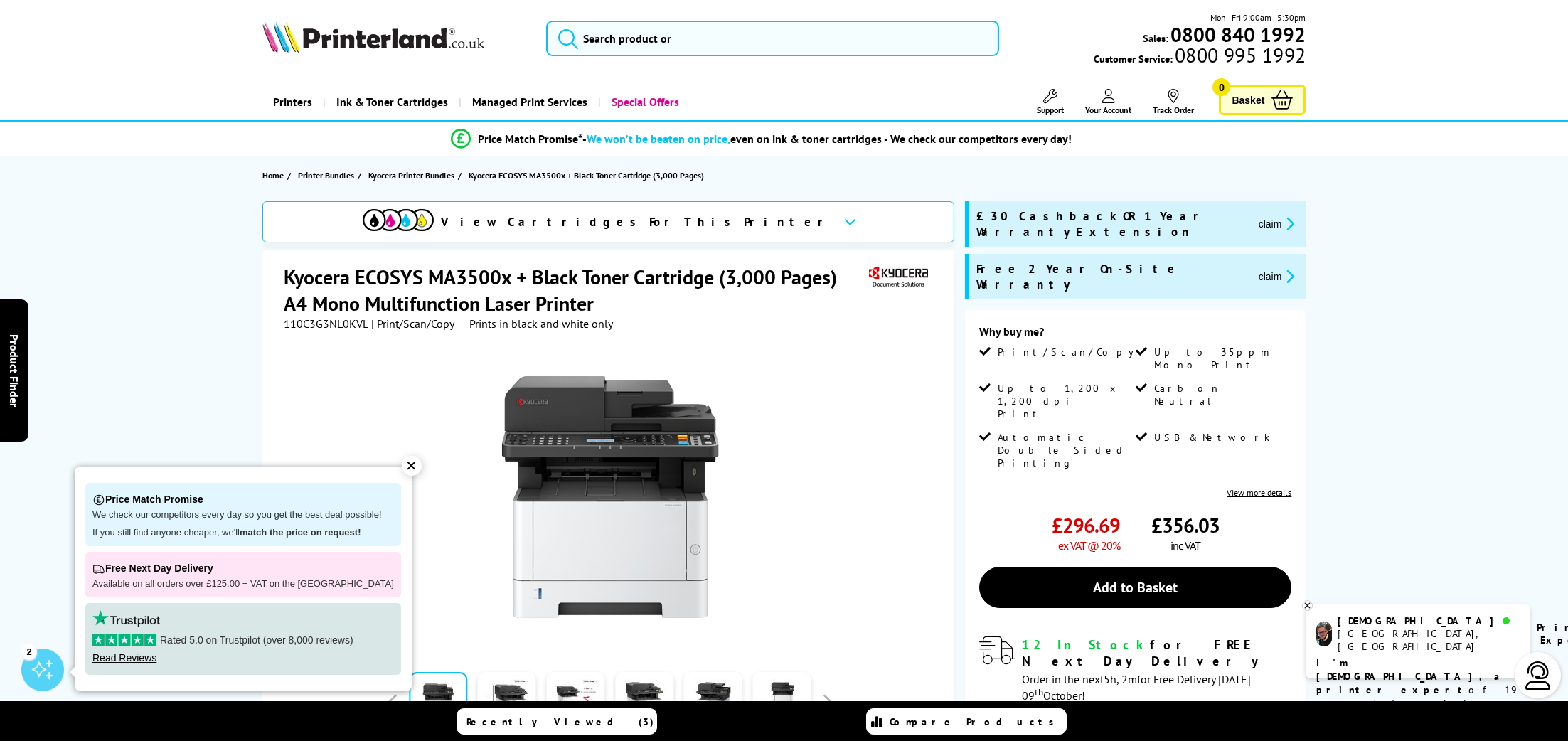
drag, startPoint x: 1410, startPoint y: 423, endPoint x: 1375, endPoint y: 412, distance: 36.7
